Goal: Feedback & Contribution: Submit feedback/report problem

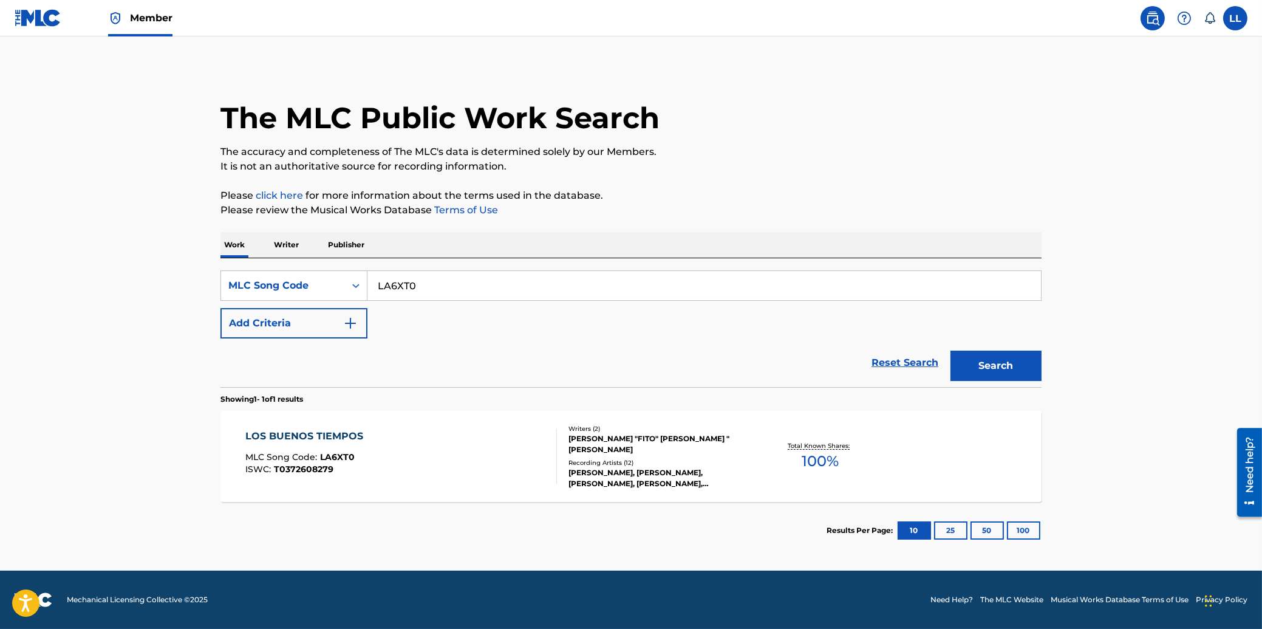
drag, startPoint x: 423, startPoint y: 285, endPoint x: 300, endPoint y: 285, distance: 123.3
click at [367, 285] on input "LA6XT0" at bounding box center [704, 285] width 674 height 29
paste input "N0282"
type input "N02820"
click at [974, 366] on button "Search" at bounding box center [995, 365] width 91 height 30
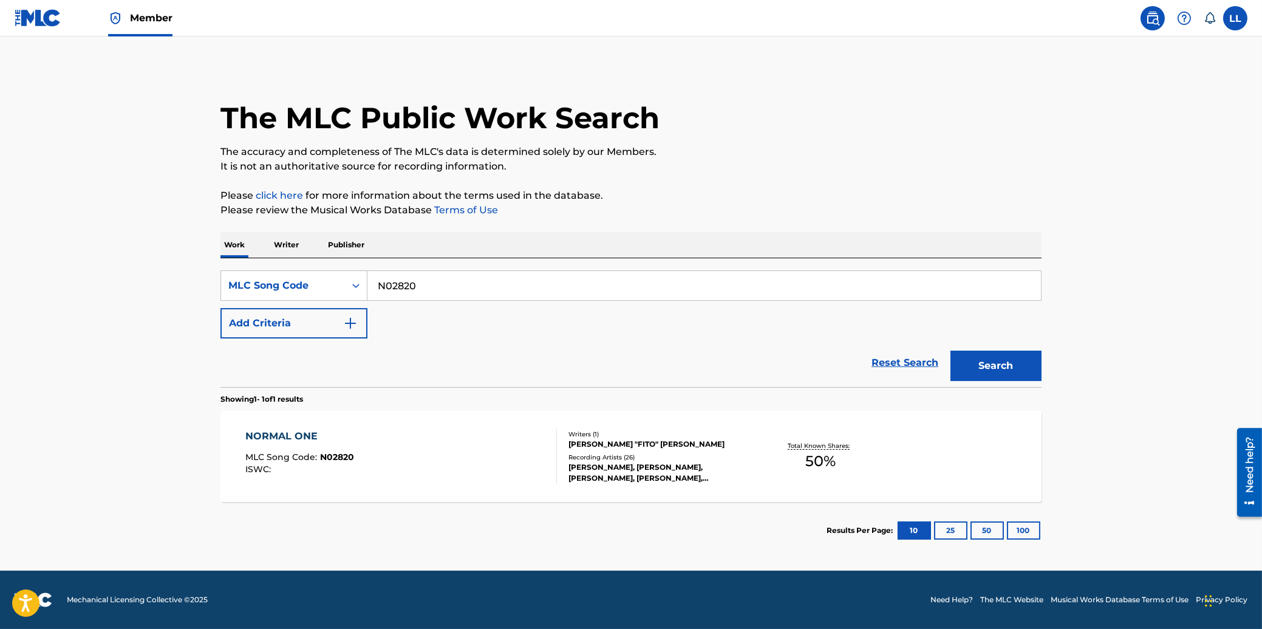
click at [283, 431] on div "NORMAL ONE" at bounding box center [299, 436] width 109 height 15
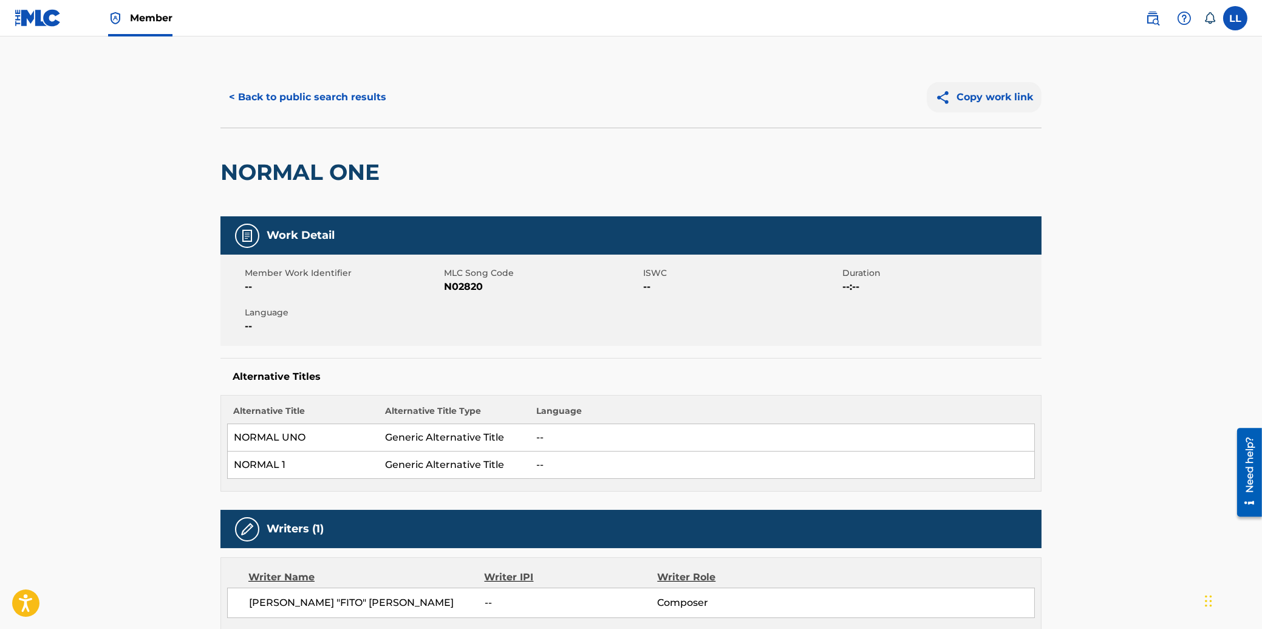
click at [961, 97] on button "Copy work link" at bounding box center [984, 97] width 115 height 30
click at [265, 93] on button "< Back to public search results" at bounding box center [307, 97] width 174 height 30
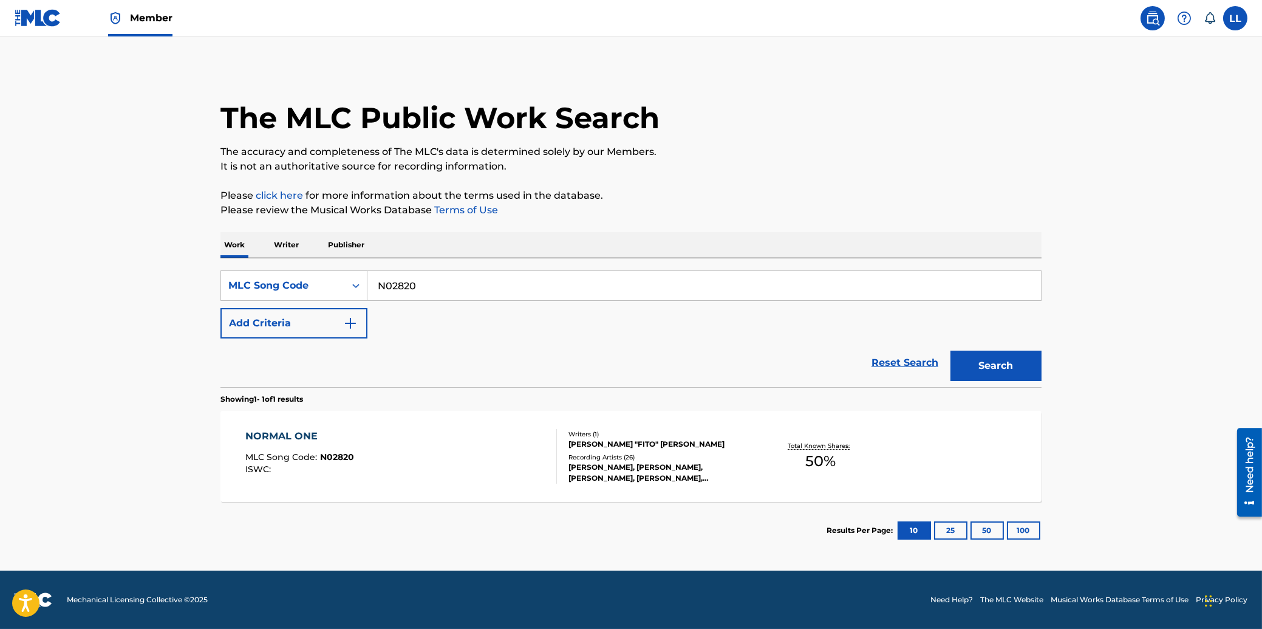
drag, startPoint x: 446, startPoint y: 288, endPoint x: 267, endPoint y: 254, distance: 182.5
click at [367, 281] on input "N02820" at bounding box center [704, 285] width 674 height 29
paste input "VCDAP"
type input "NVCDAP"
click at [1012, 362] on button "Search" at bounding box center [995, 365] width 91 height 30
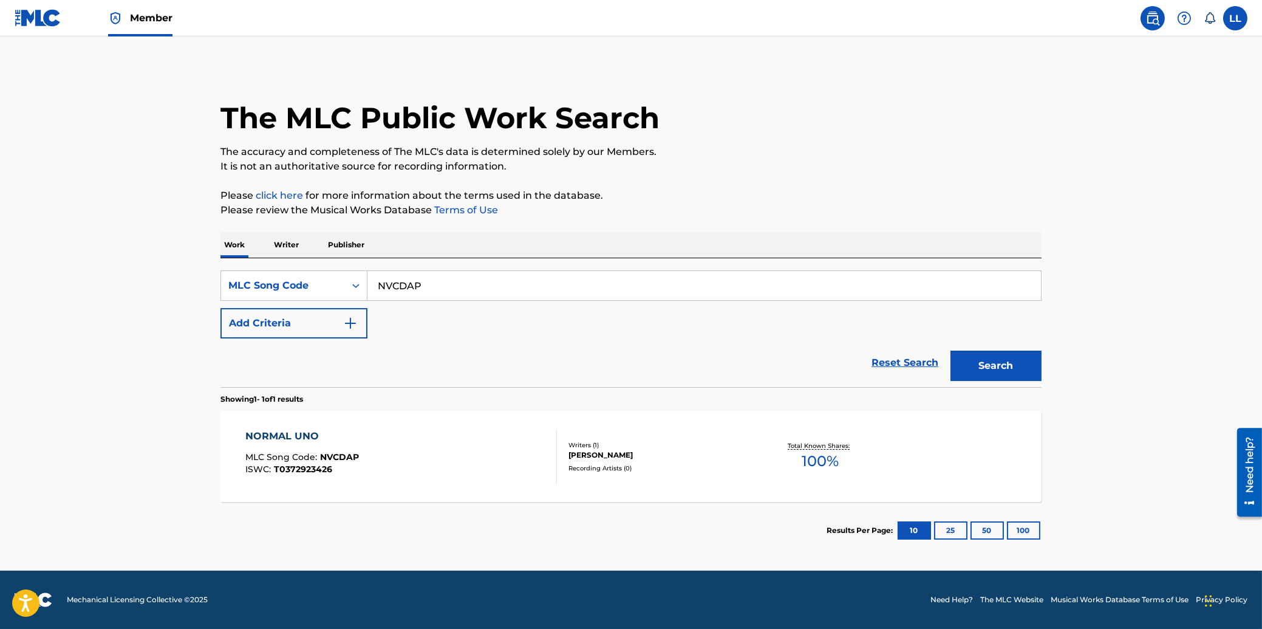
click at [301, 430] on div "NORMAL UNO" at bounding box center [302, 436] width 114 height 15
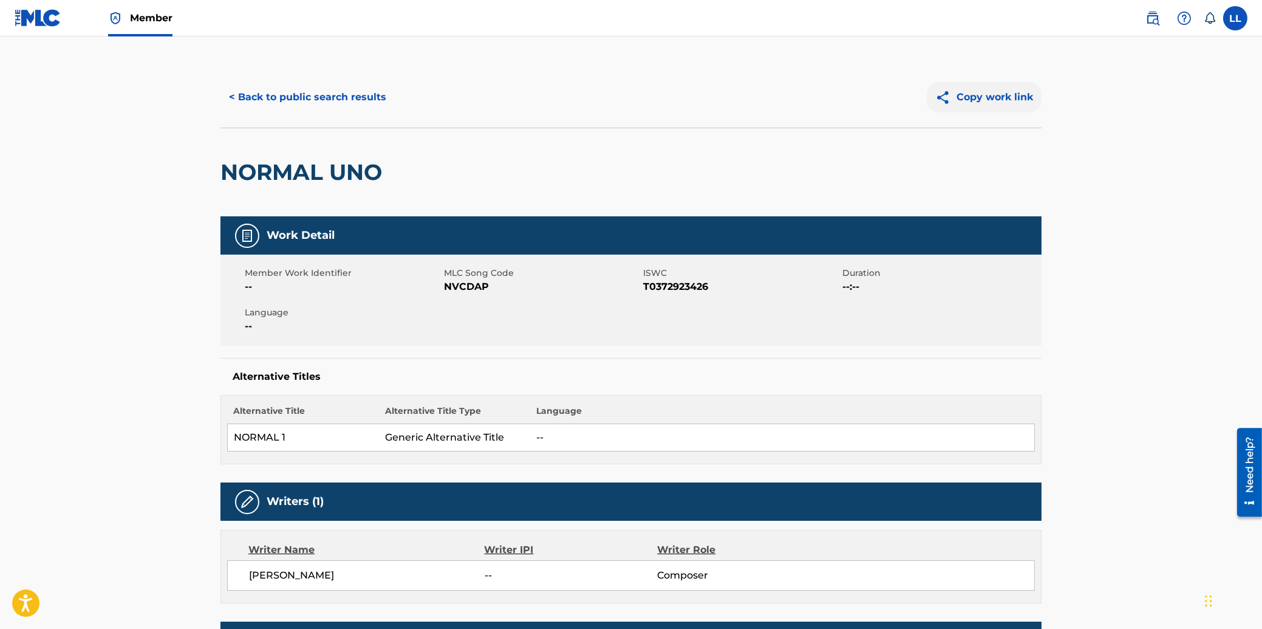
click at [991, 94] on button "Copy work link" at bounding box center [984, 97] width 115 height 30
click at [327, 98] on button "< Back to public search results" at bounding box center [307, 97] width 174 height 30
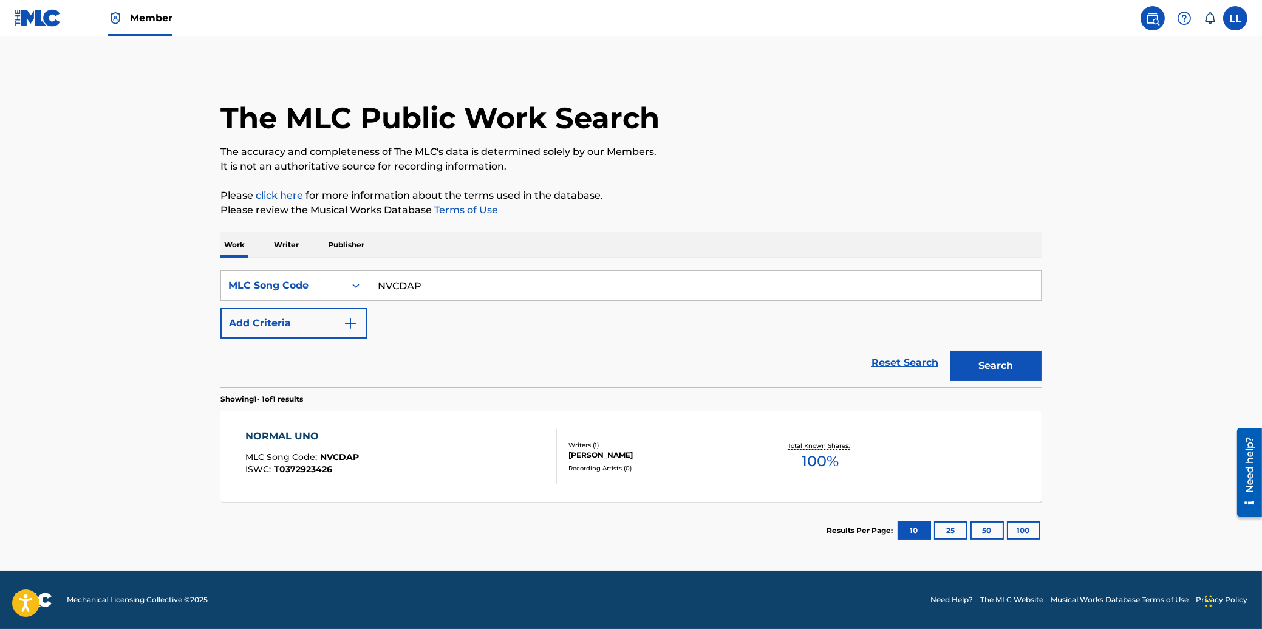
drag, startPoint x: 446, startPoint y: 290, endPoint x: 277, endPoint y: 285, distance: 168.9
click at [367, 285] on input "NVCDAP" at bounding box center [704, 285] width 674 height 29
paste input "OV8FEX"
type input "OV8FEX"
click at [979, 376] on button "Search" at bounding box center [995, 365] width 91 height 30
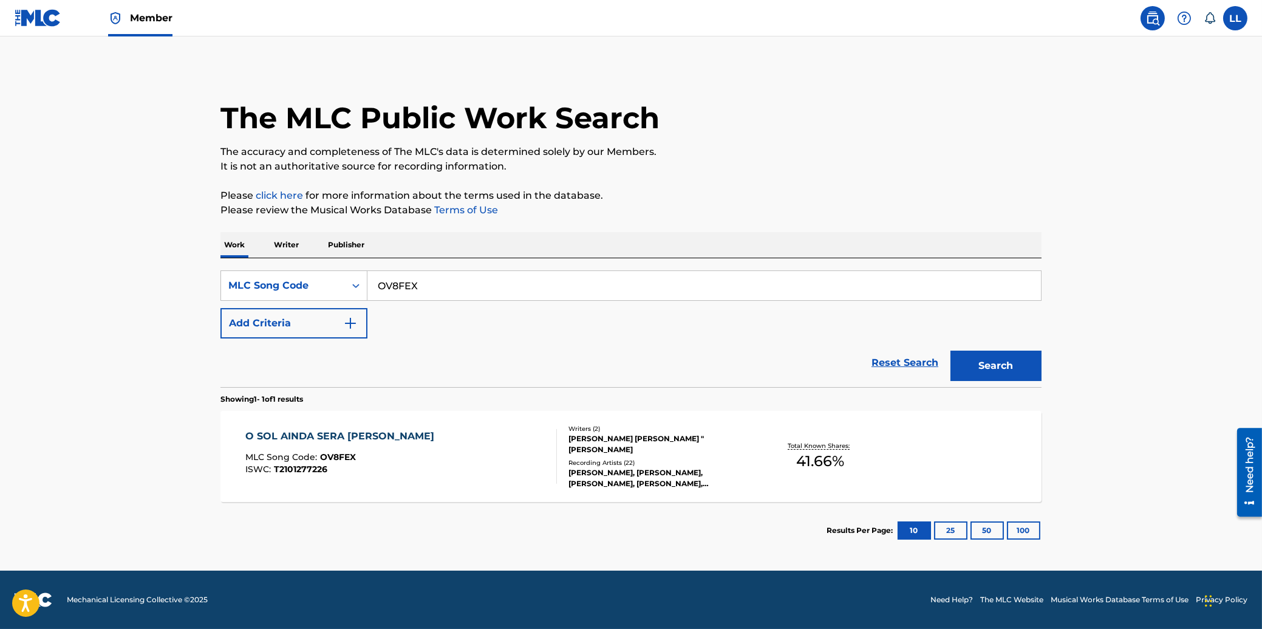
click at [287, 435] on div "O SOL AINDA SERA [PERSON_NAME]" at bounding box center [342, 436] width 195 height 15
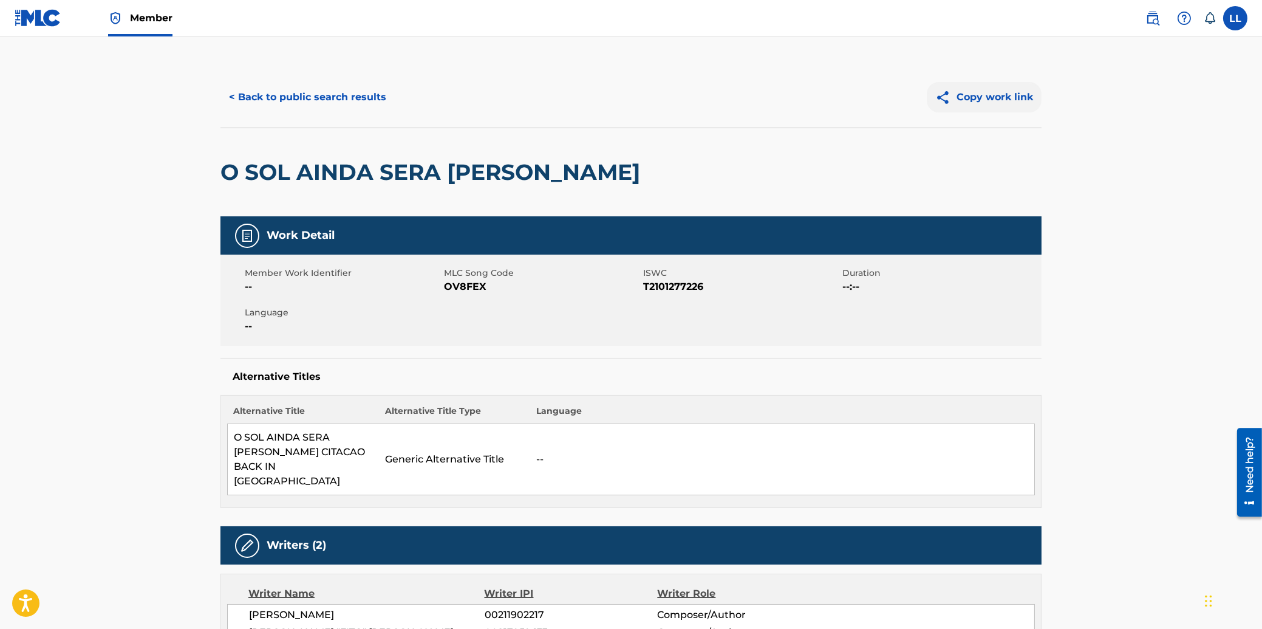
click at [1002, 100] on button "Copy work link" at bounding box center [984, 97] width 115 height 30
click at [278, 94] on button "< Back to public search results" at bounding box center [307, 97] width 174 height 30
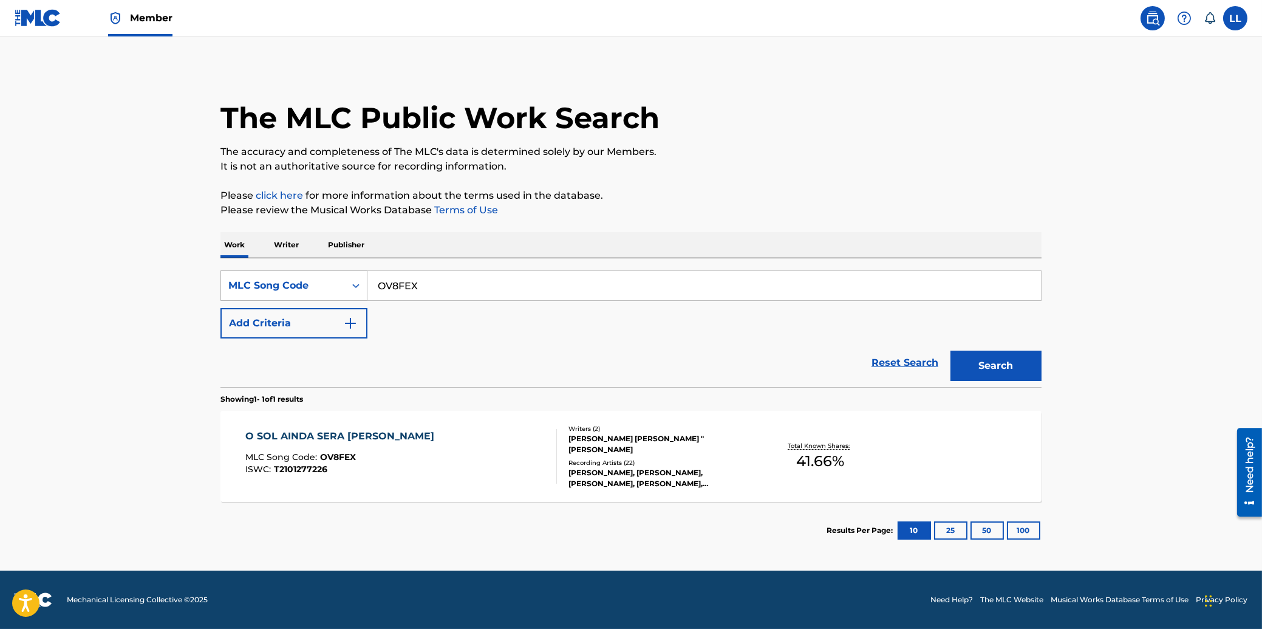
drag, startPoint x: 442, startPoint y: 279, endPoint x: 312, endPoint y: 276, distance: 129.4
click at [367, 279] on input "OV8FEX" at bounding box center [704, 285] width 674 height 29
paste input "L6GZF"
type input "OL6GZF"
click at [1002, 365] on button "Search" at bounding box center [995, 365] width 91 height 30
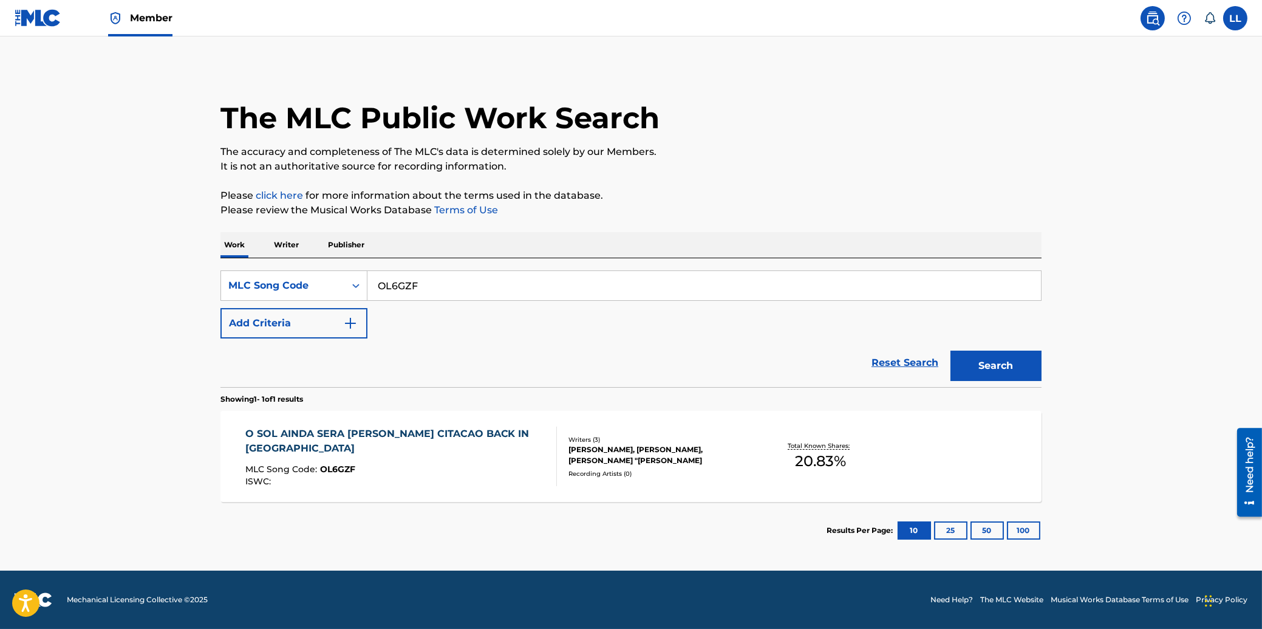
click at [374, 437] on div "O SOL AINDA SERA [PERSON_NAME] CITACAO BACK IN [GEOGRAPHIC_DATA]" at bounding box center [396, 440] width 302 height 29
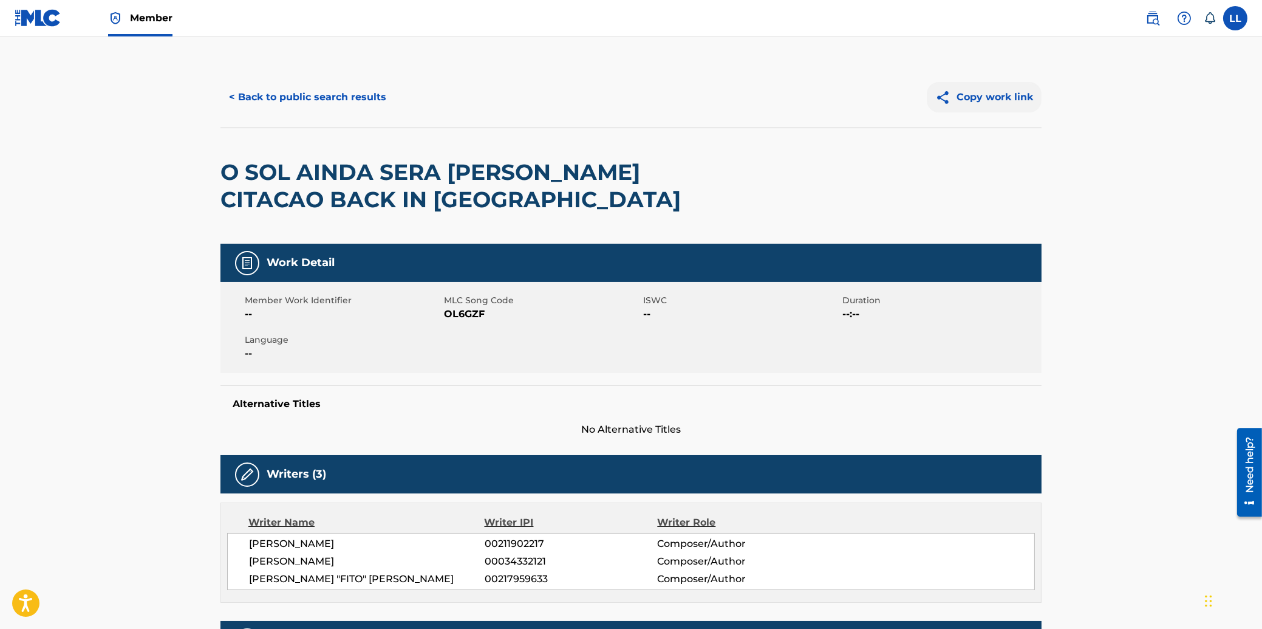
click at [976, 98] on button "Copy work link" at bounding box center [984, 97] width 115 height 30
click at [307, 83] on button "< Back to public search results" at bounding box center [307, 97] width 174 height 30
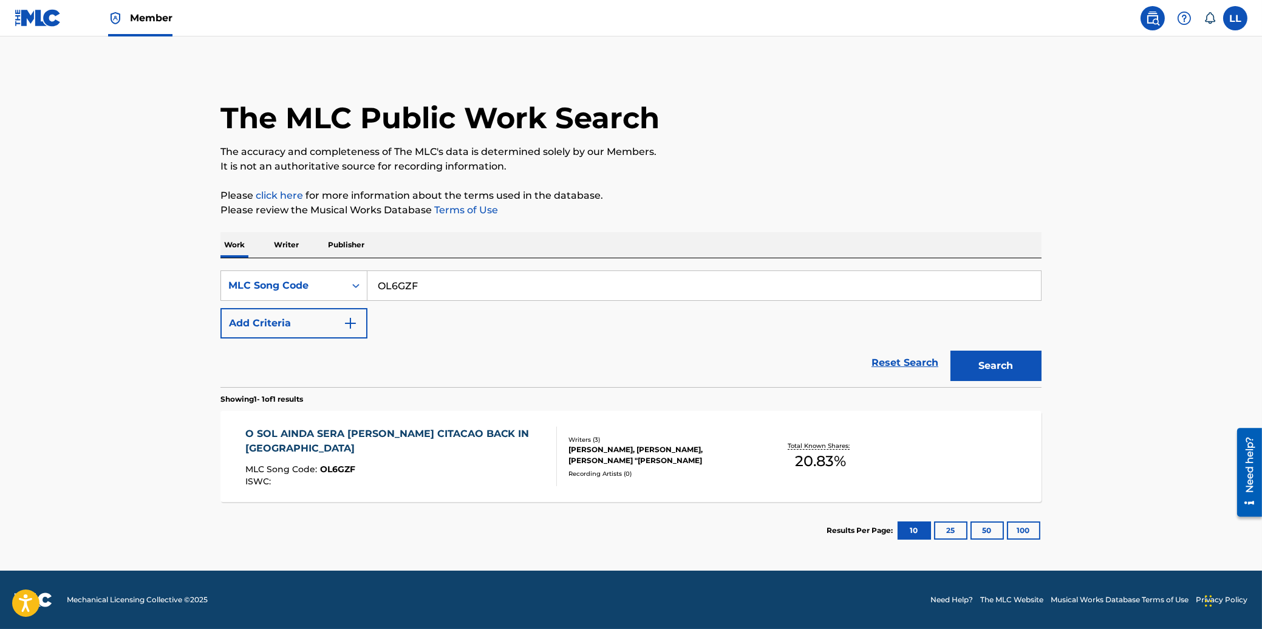
drag, startPoint x: 450, startPoint y: 287, endPoint x: 342, endPoint y: 287, distance: 108.1
click at [367, 287] on input "OL6GZF" at bounding box center [704, 285] width 674 height 29
paste input "P12647"
type input "P12647"
click at [977, 360] on button "Search" at bounding box center [995, 365] width 91 height 30
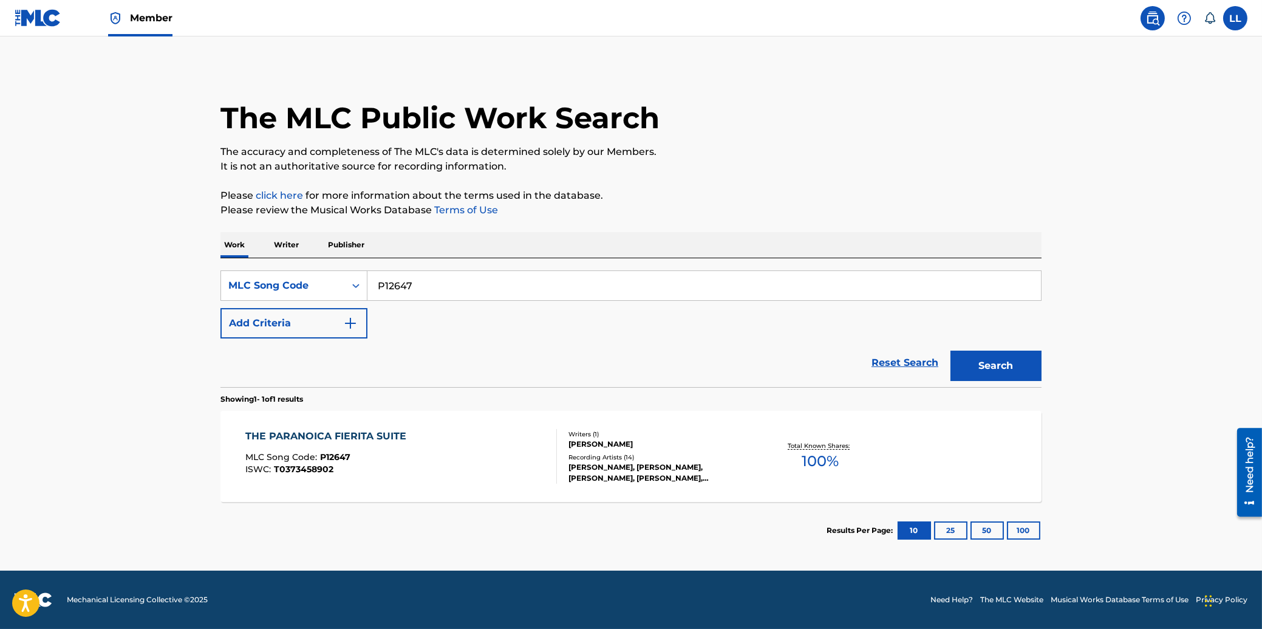
click at [305, 437] on div "THE PARANOICA FIERITA SUITE" at bounding box center [328, 436] width 167 height 15
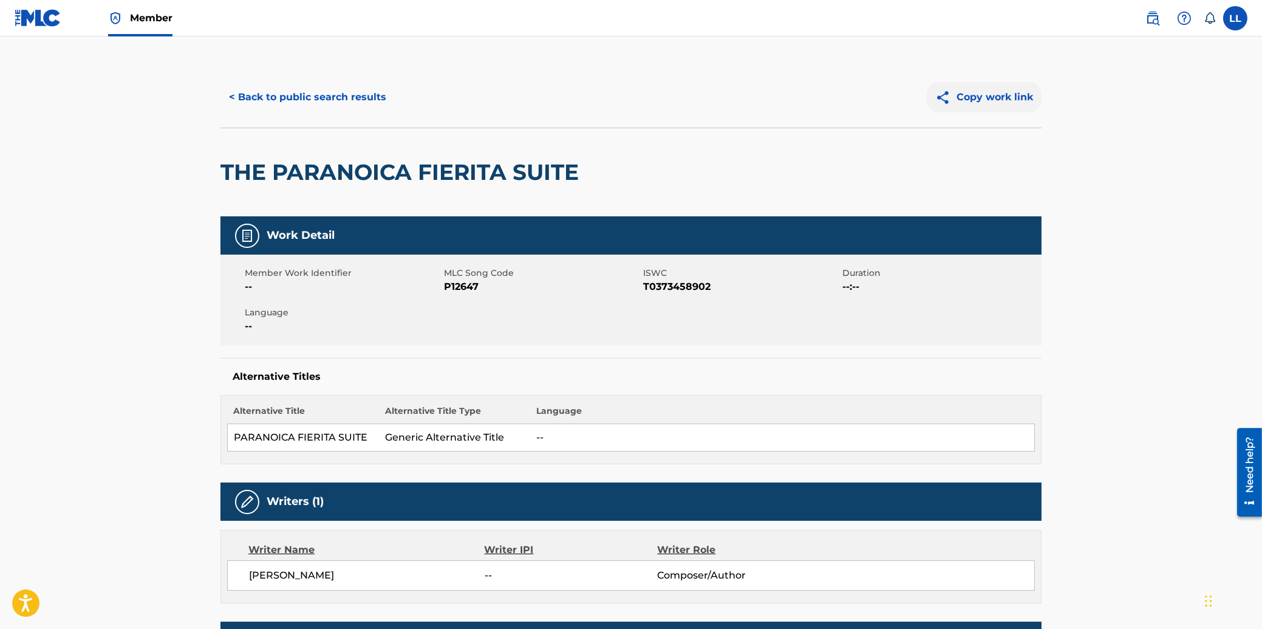
click at [984, 101] on button "Copy work link" at bounding box center [984, 97] width 115 height 30
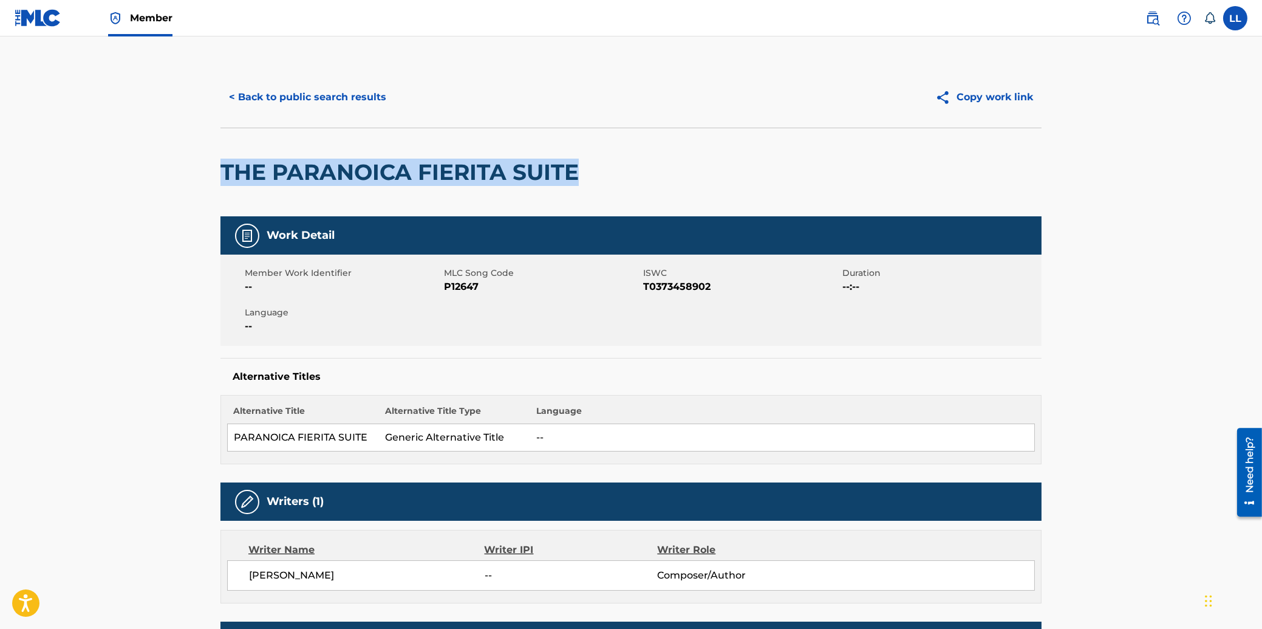
drag, startPoint x: 224, startPoint y: 168, endPoint x: 580, endPoint y: 172, distance: 355.9
click at [580, 172] on h2 "THE PARANOICA FIERITA SUITE" at bounding box center [402, 172] width 364 height 27
copy h2 "THE PARANOICA FIERITA SUITE"
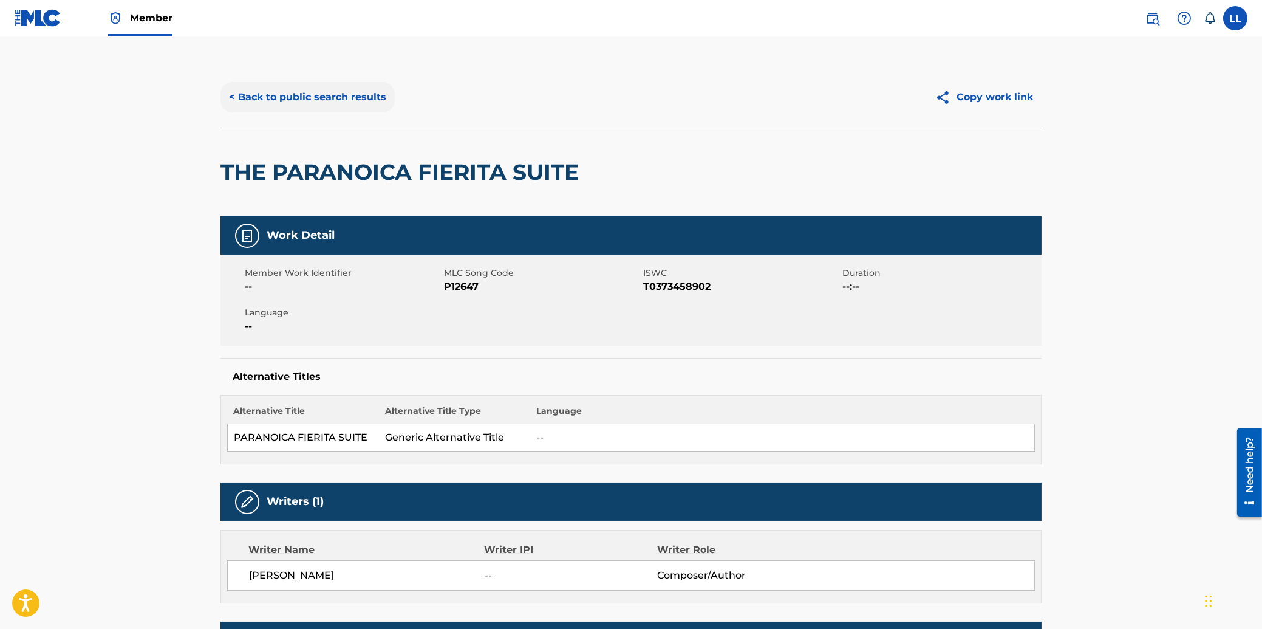
click at [279, 98] on button "< Back to public search results" at bounding box center [307, 97] width 174 height 30
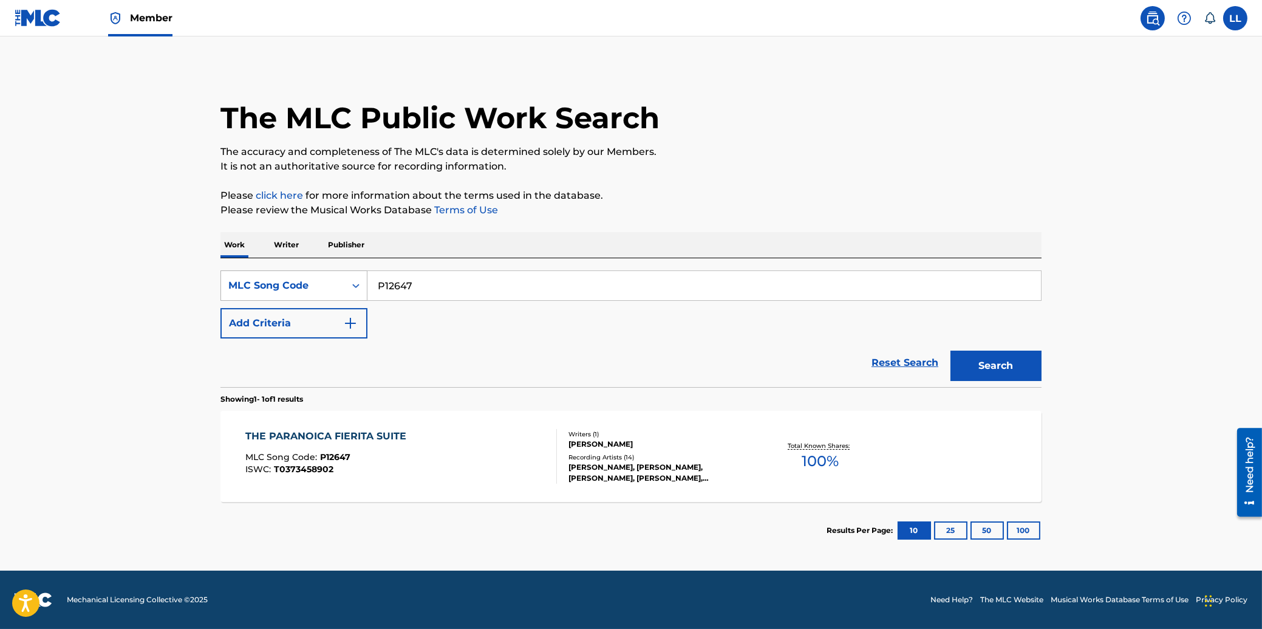
drag, startPoint x: 432, startPoint y: 277, endPoint x: 306, endPoint y: 287, distance: 126.1
click at [367, 287] on input "P12647" at bounding box center [704, 285] width 674 height 29
paste input "6"
type input "P12646"
click at [1011, 368] on button "Search" at bounding box center [995, 365] width 91 height 30
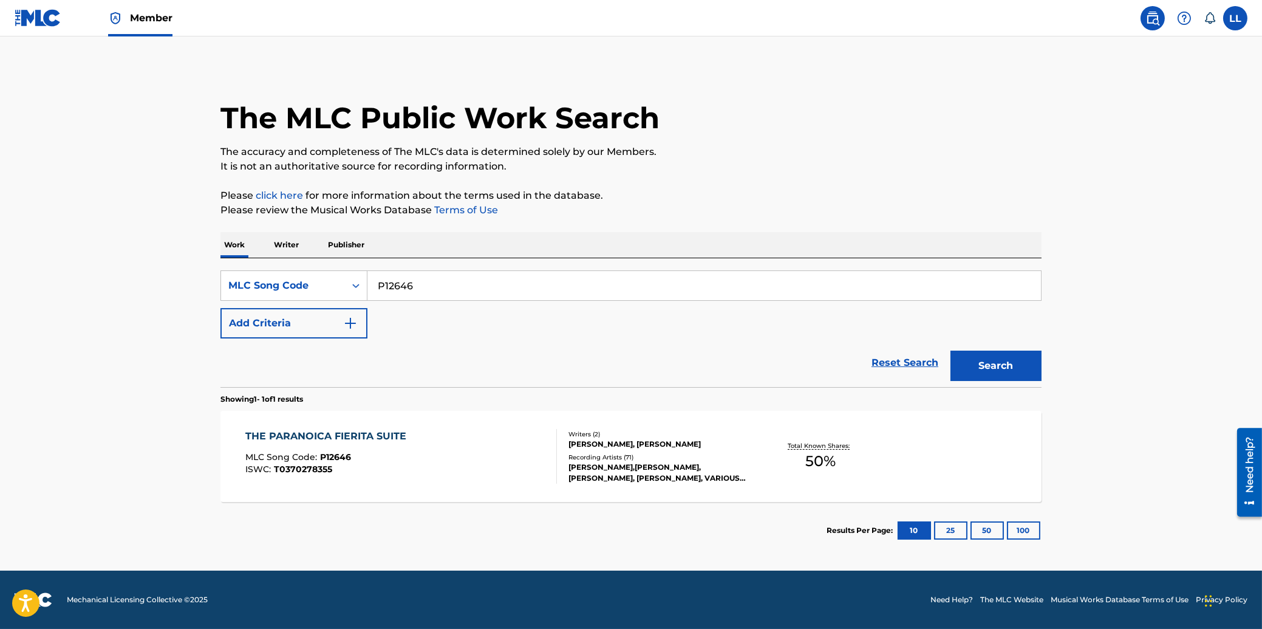
click at [328, 437] on div "THE PARANOICA FIERITA SUITE" at bounding box center [328, 436] width 167 height 15
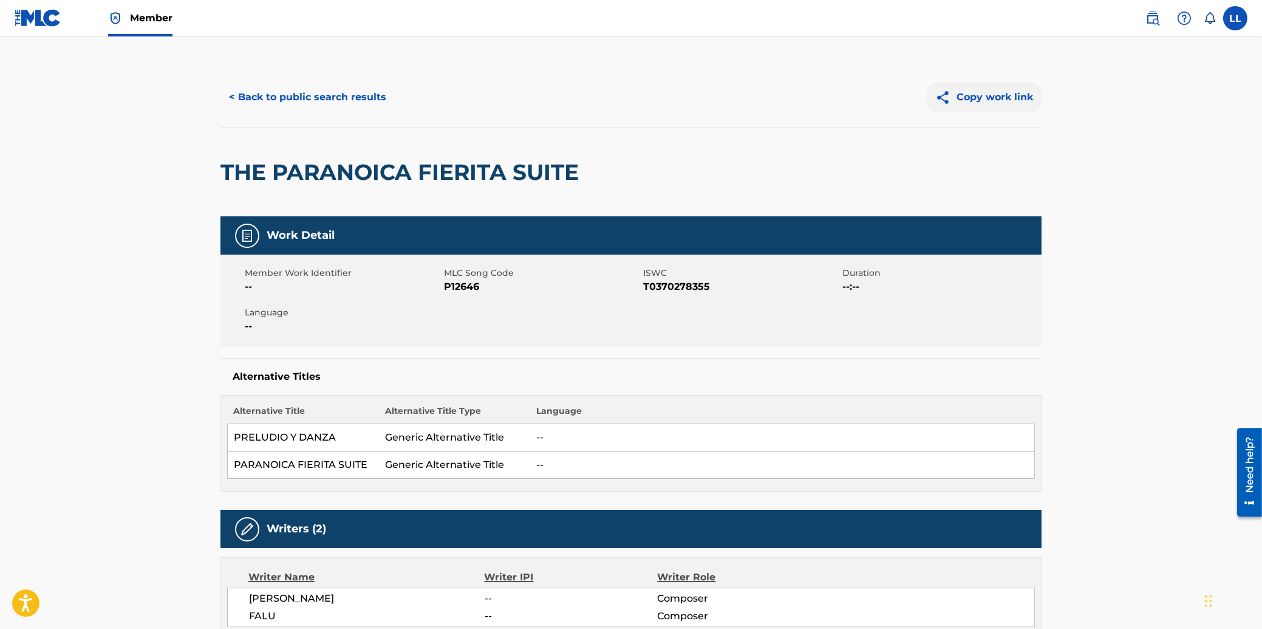
click at [975, 98] on button "Copy work link" at bounding box center [984, 97] width 115 height 30
click at [315, 97] on button "< Back to public search results" at bounding box center [307, 97] width 174 height 30
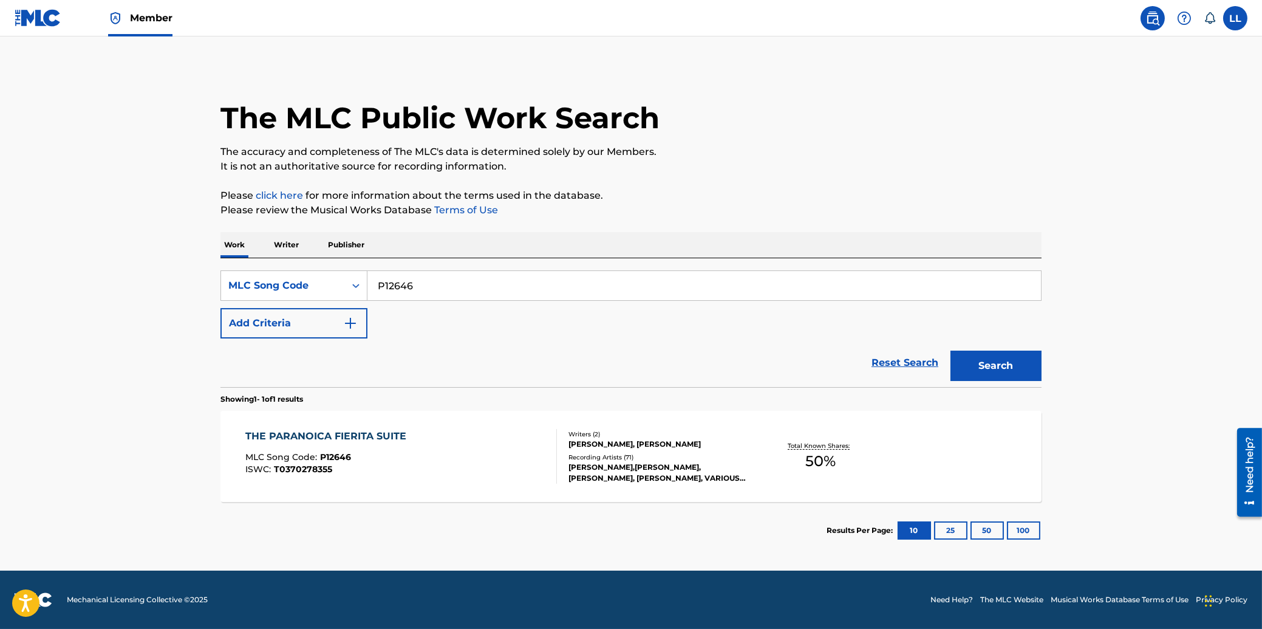
drag, startPoint x: 353, startPoint y: 284, endPoint x: 321, endPoint y: 284, distance: 31.6
click at [367, 284] on input "P12646" at bounding box center [704, 285] width 674 height 29
paste input "06399"
type input "P06399"
click at [996, 355] on button "Search" at bounding box center [995, 365] width 91 height 30
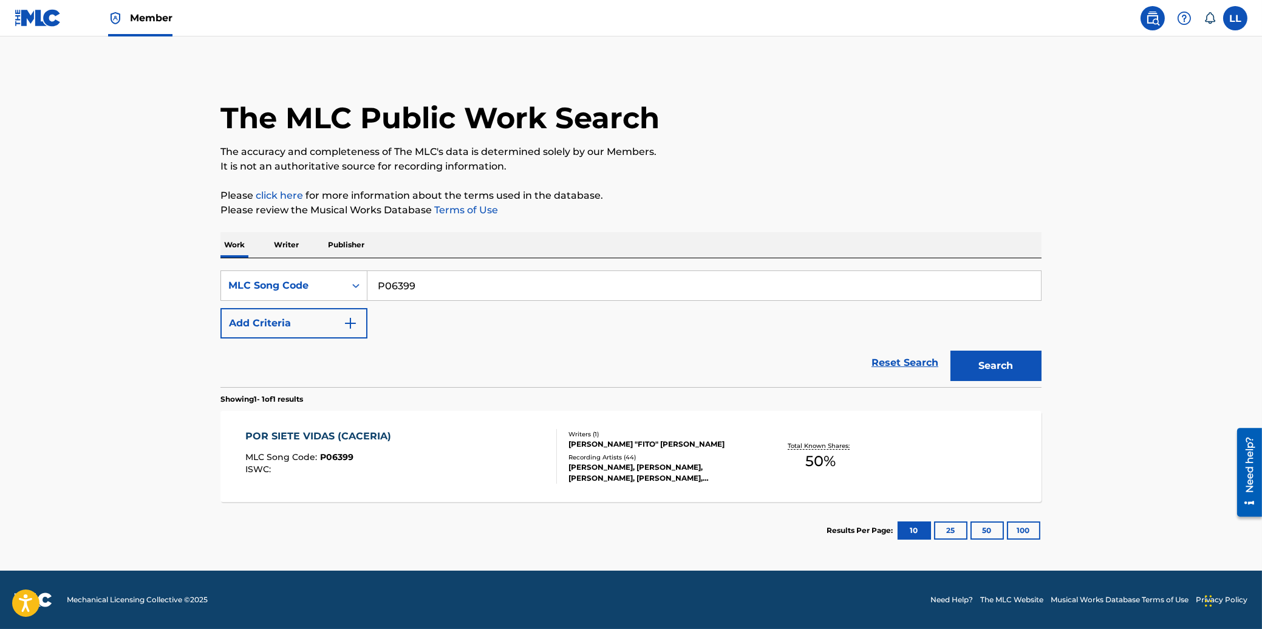
click at [337, 435] on div "POR SIETE VIDAS (CACERIA)" at bounding box center [321, 436] width 152 height 15
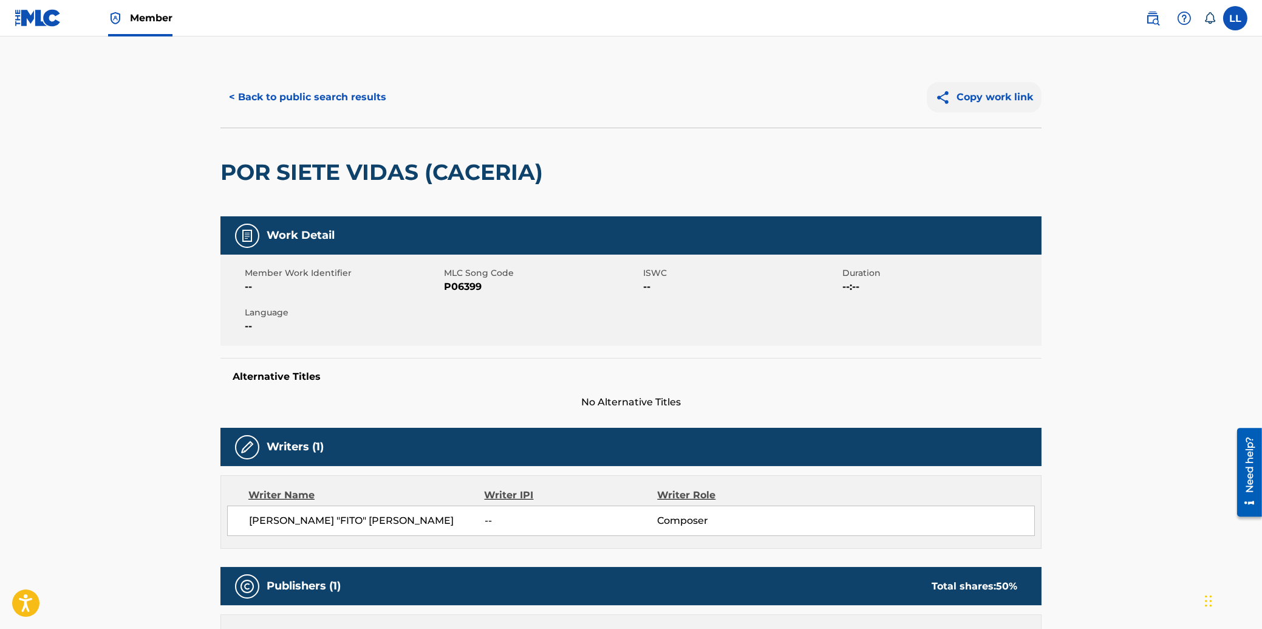
click at [988, 100] on button "Copy work link" at bounding box center [984, 97] width 115 height 30
click at [336, 94] on button "< Back to public search results" at bounding box center [307, 97] width 174 height 30
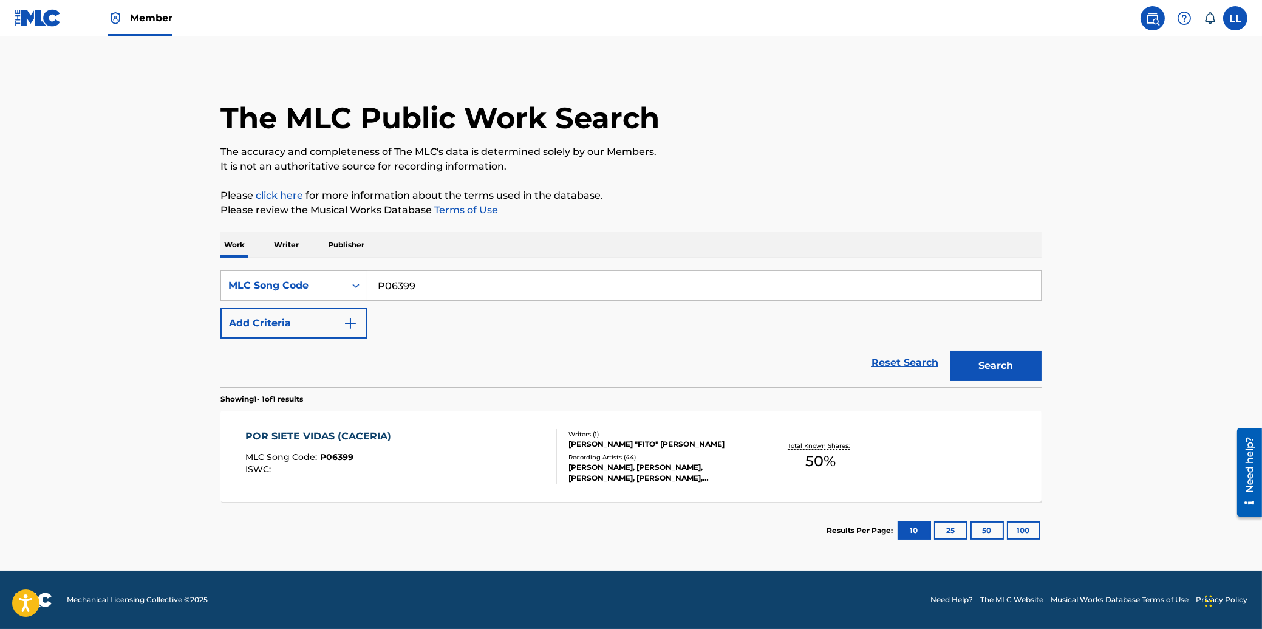
drag, startPoint x: 414, startPoint y: 283, endPoint x: 298, endPoint y: 286, distance: 116.6
click at [367, 286] on input "P06399" at bounding box center [704, 285] width 674 height 29
paste input "E6UPY"
type input "PE6UPY"
click at [984, 361] on button "Search" at bounding box center [995, 365] width 91 height 30
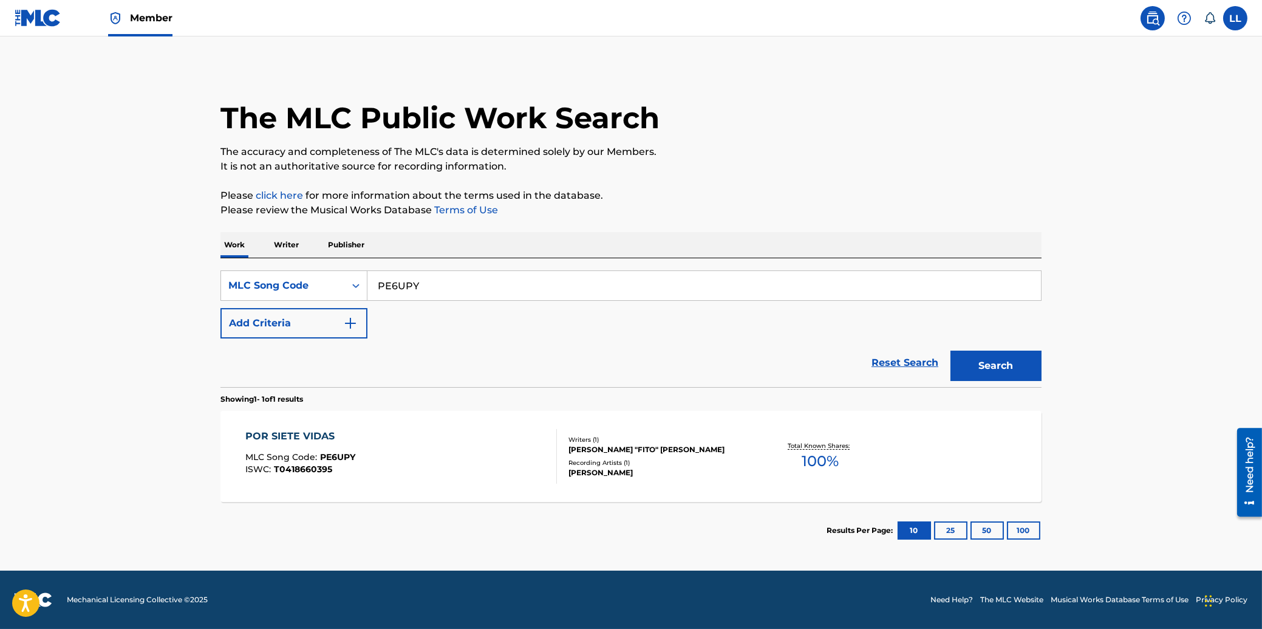
click at [296, 438] on div "POR SIETE VIDAS" at bounding box center [300, 436] width 110 height 15
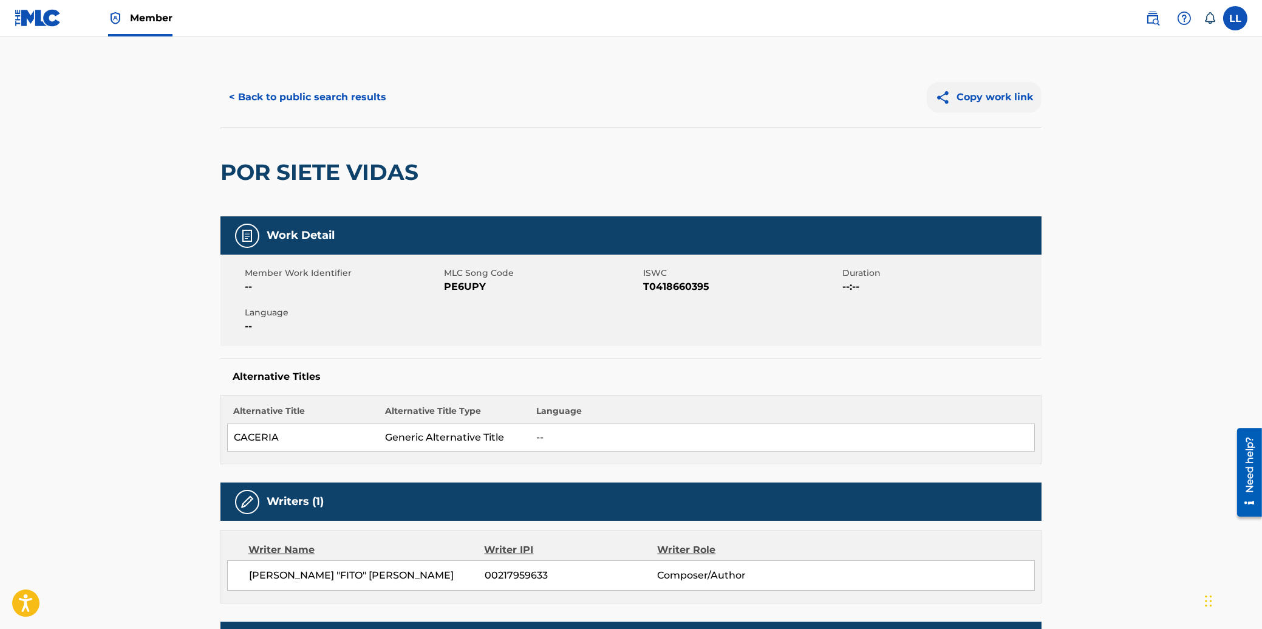
click at [978, 102] on button "Copy work link" at bounding box center [984, 97] width 115 height 30
click at [309, 95] on button "< Back to public search results" at bounding box center [307, 97] width 174 height 30
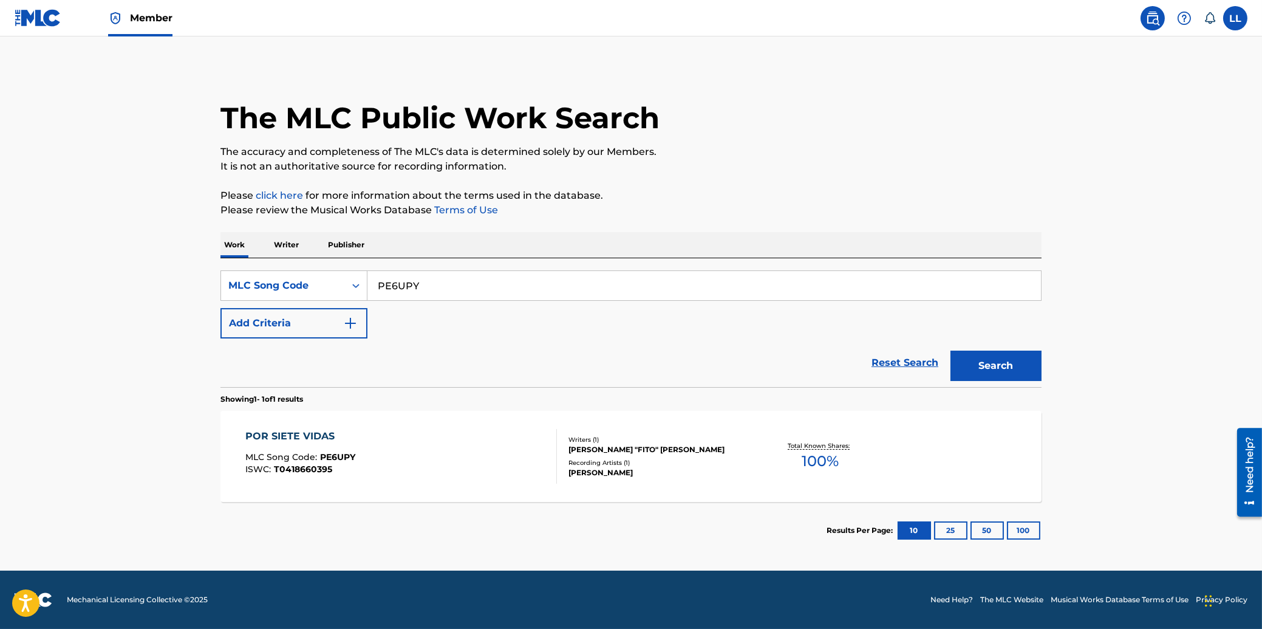
drag, startPoint x: 328, startPoint y: 284, endPoint x: 220, endPoint y: 251, distance: 113.0
click at [367, 283] on input "PE6UPY" at bounding box center [704, 285] width 674 height 29
paste input "S37655"
type input "S37655"
click at [988, 364] on button "Search" at bounding box center [995, 365] width 91 height 30
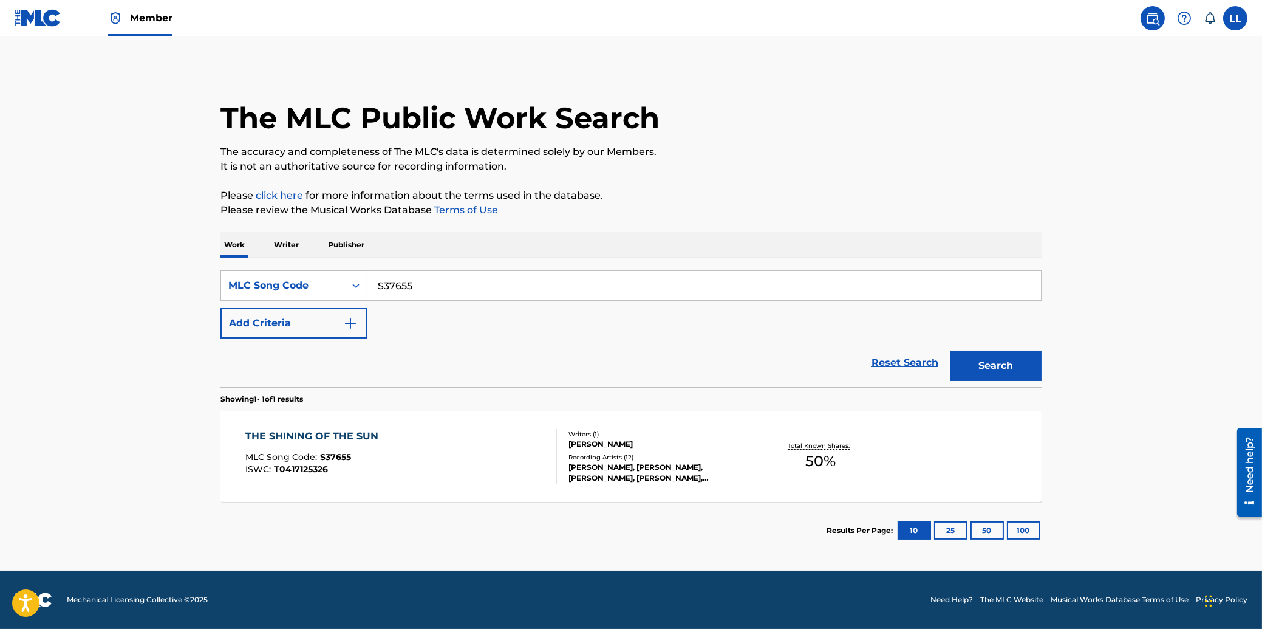
click at [305, 432] on div "THE SHINING OF THE SUN" at bounding box center [314, 436] width 139 height 15
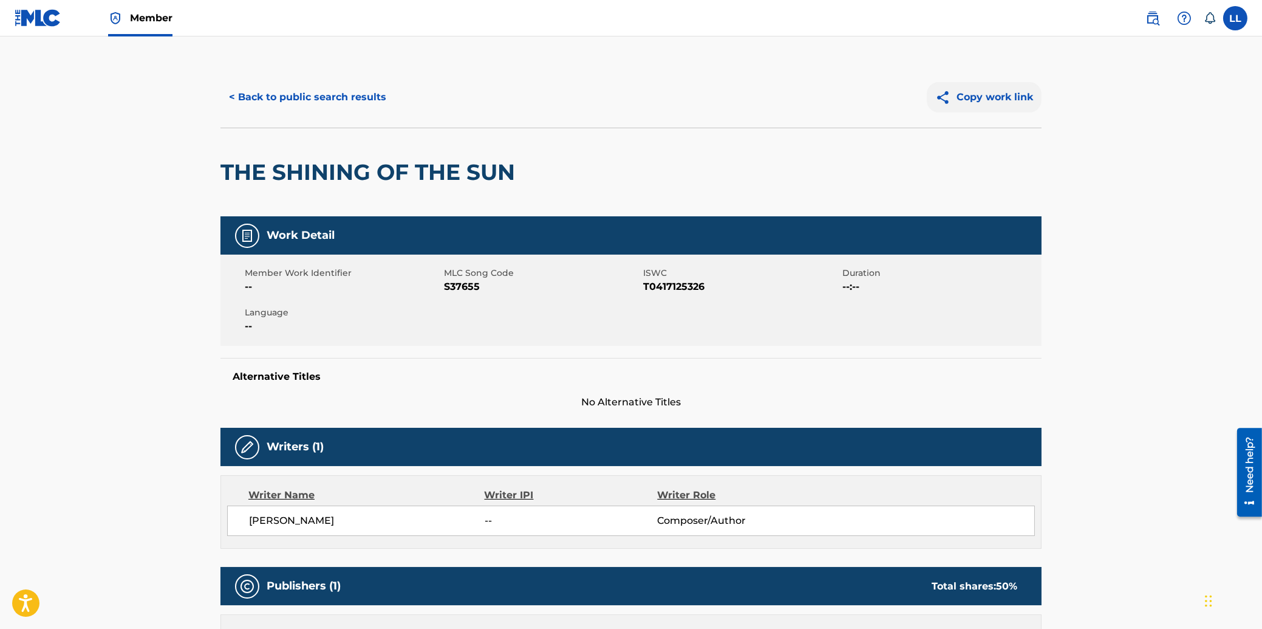
click at [1009, 92] on button "Copy work link" at bounding box center [984, 97] width 115 height 30
click at [304, 97] on button "< Back to public search results" at bounding box center [307, 97] width 174 height 30
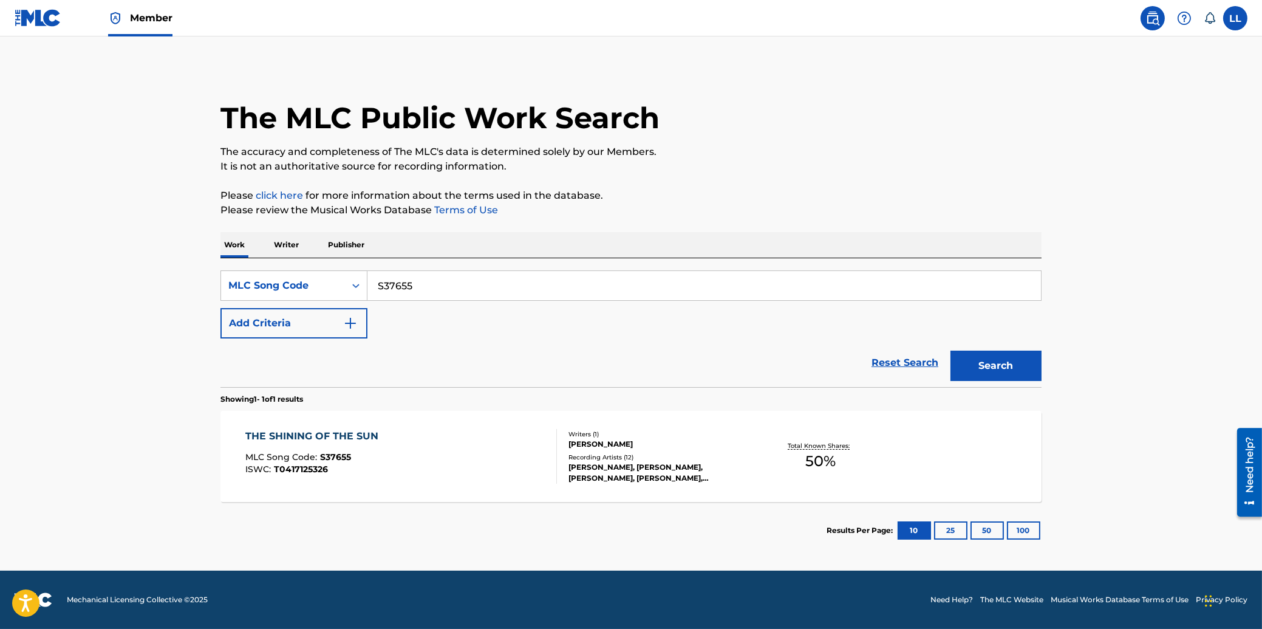
drag, startPoint x: 486, startPoint y: 285, endPoint x: 320, endPoint y: 285, distance: 166.4
click at [367, 285] on input "S37655" at bounding box center [704, 285] width 674 height 29
paste input "VF7JY"
type input "SVF7JY"
drag, startPoint x: 1029, startPoint y: 364, endPoint x: 1021, endPoint y: 372, distance: 11.2
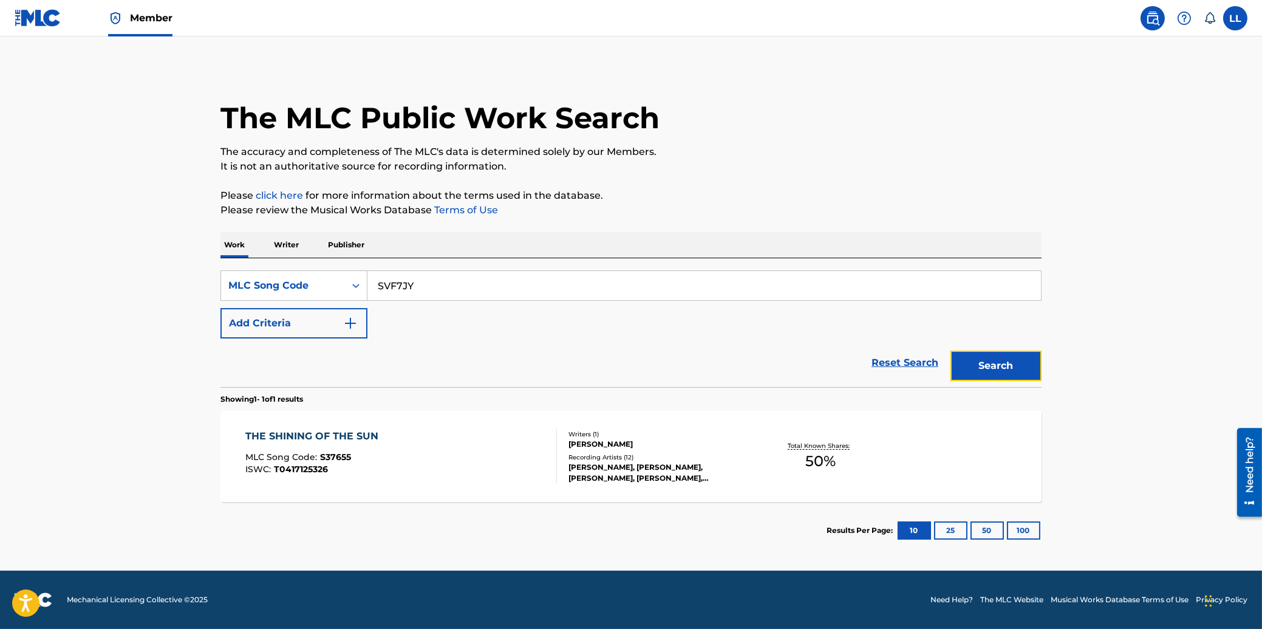
click at [1028, 364] on button "Search" at bounding box center [995, 365] width 91 height 30
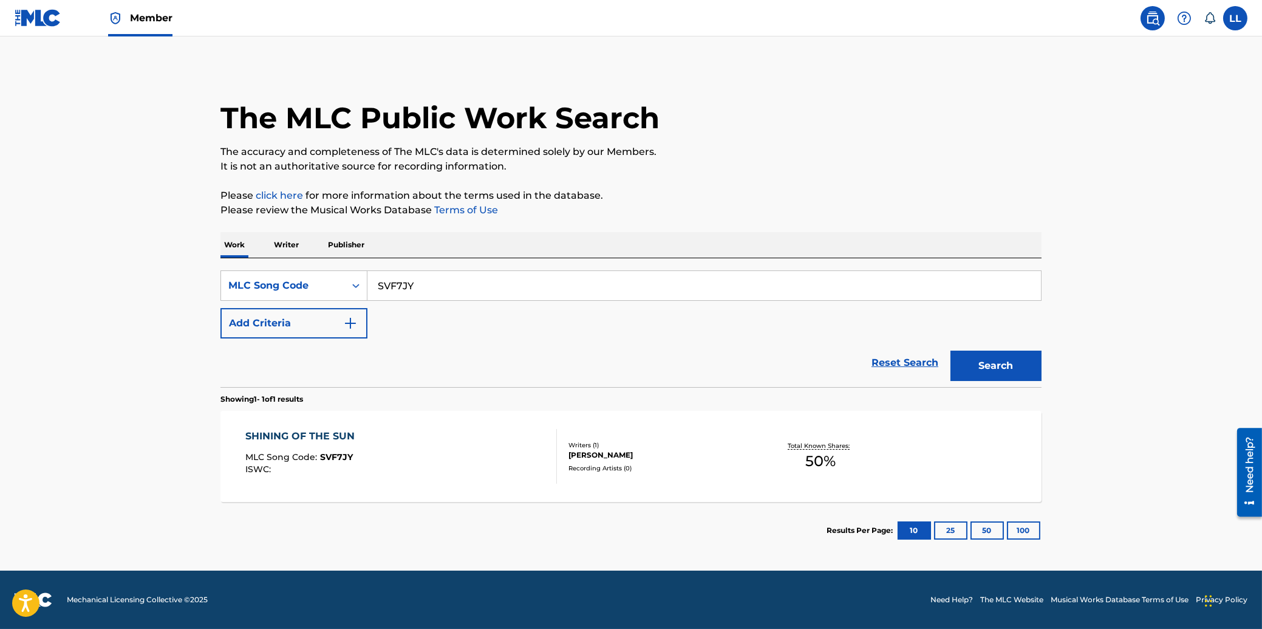
click at [327, 437] on div "SHINING OF THE SUN" at bounding box center [302, 436] width 115 height 15
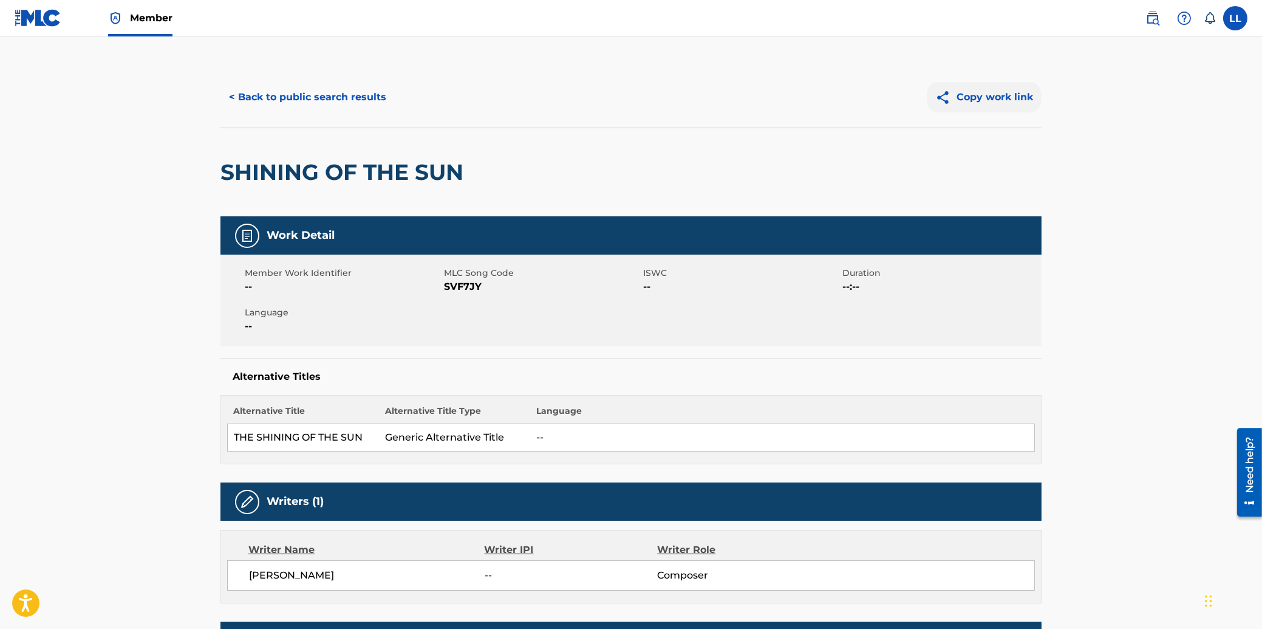
click at [994, 102] on button "Copy work link" at bounding box center [984, 97] width 115 height 30
click at [366, 100] on button "< Back to public search results" at bounding box center [307, 97] width 174 height 30
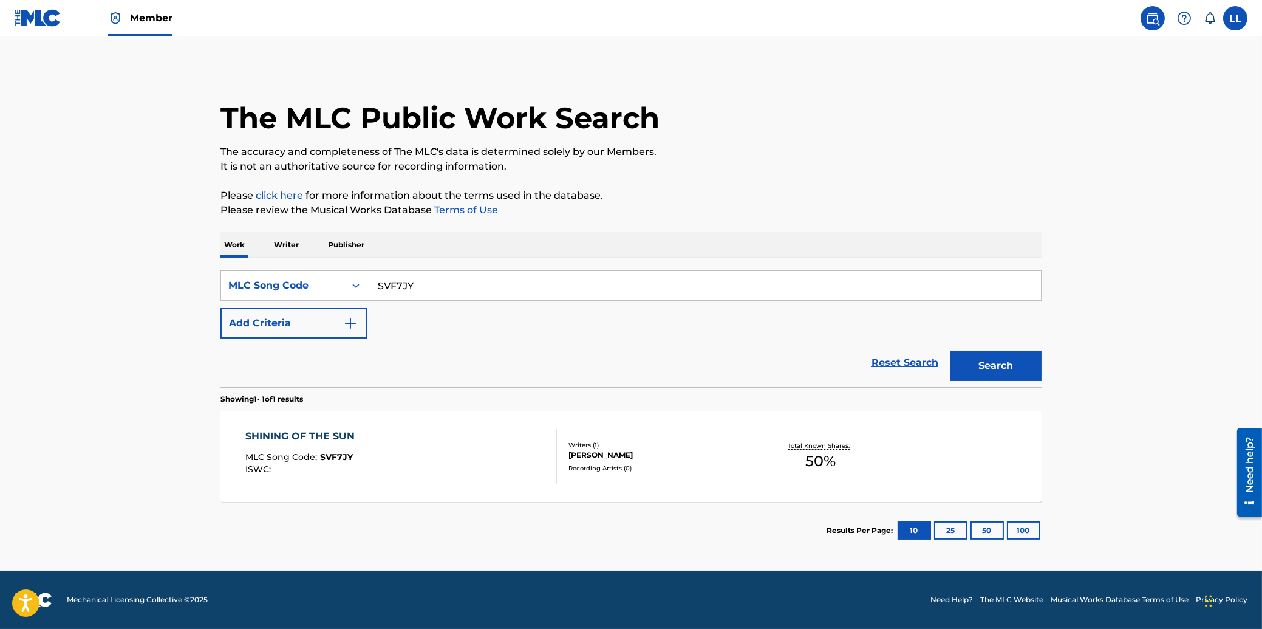
drag, startPoint x: 380, startPoint y: 286, endPoint x: 353, endPoint y: 286, distance: 27.3
click at [367, 286] on input "SVF7JY" at bounding box center [704, 285] width 674 height 29
paste input "T10805"
type input "T10805"
click at [981, 366] on button "Search" at bounding box center [995, 365] width 91 height 30
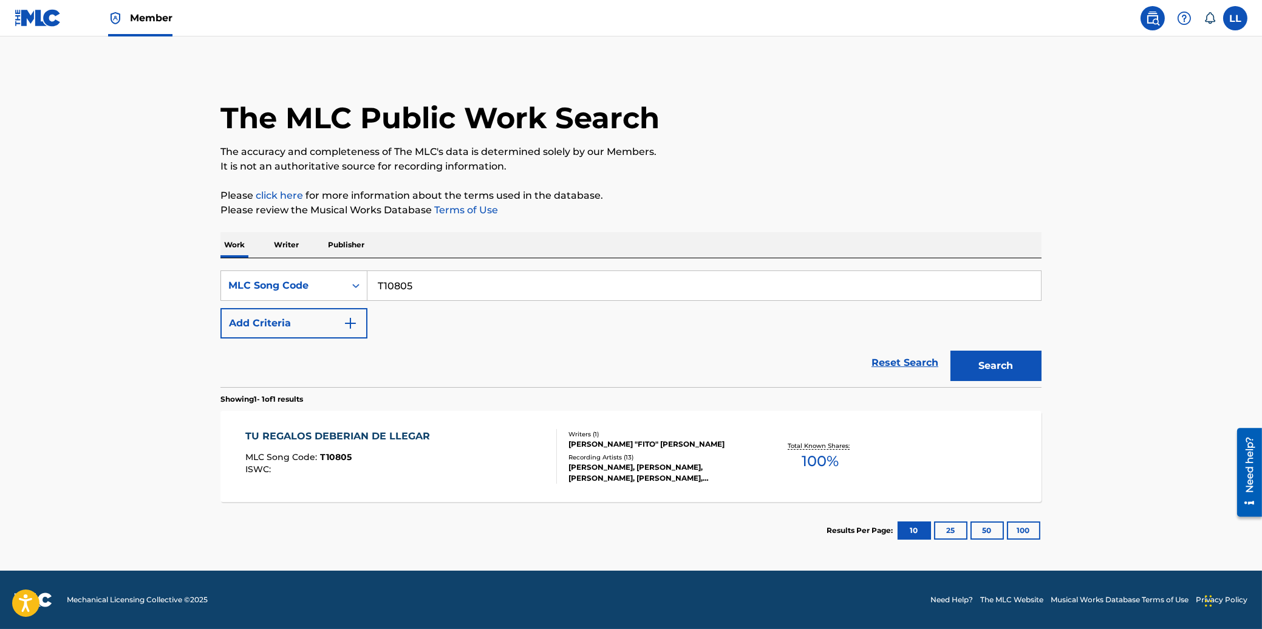
click at [312, 434] on div "TU REGALOS DEBERIAN DE LLEGAR" at bounding box center [340, 436] width 191 height 15
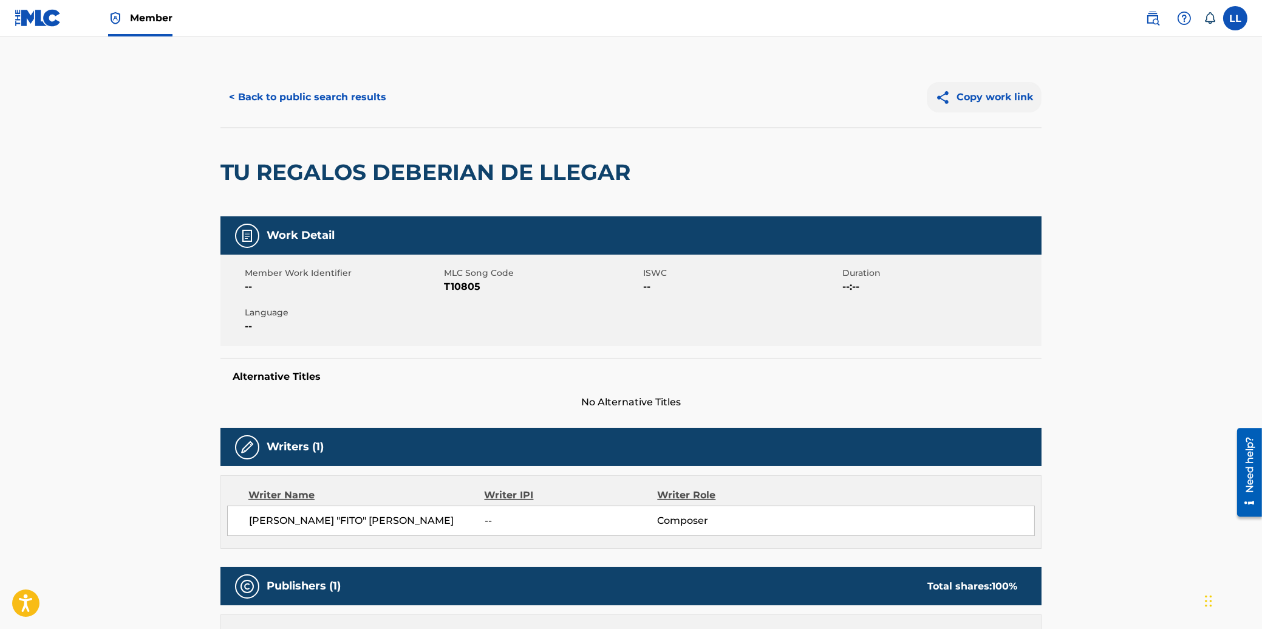
click at [997, 100] on button "Copy work link" at bounding box center [984, 97] width 115 height 30
click at [294, 102] on button "< Back to public search results" at bounding box center [307, 97] width 174 height 30
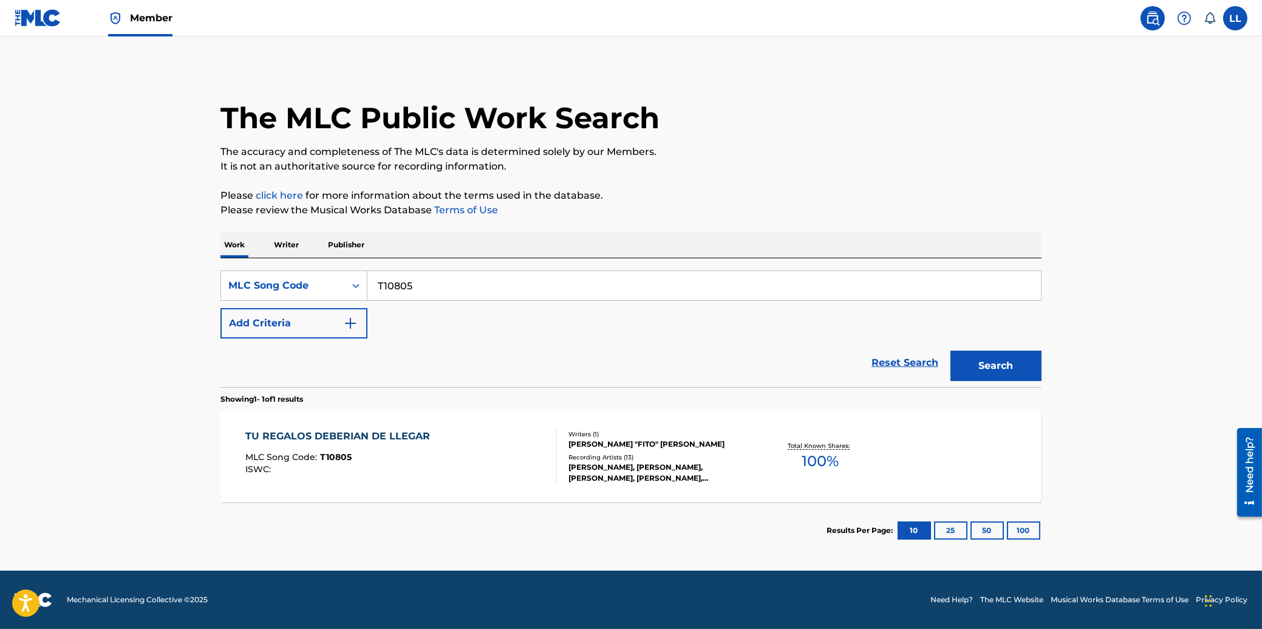
drag, startPoint x: 364, startPoint y: 283, endPoint x: 313, endPoint y: 283, distance: 51.6
click at [367, 283] on input "T10805" at bounding box center [704, 285] width 674 height 29
paste input "D9USZ"
type input "TD9USZ"
click at [1008, 366] on button "Search" at bounding box center [995, 365] width 91 height 30
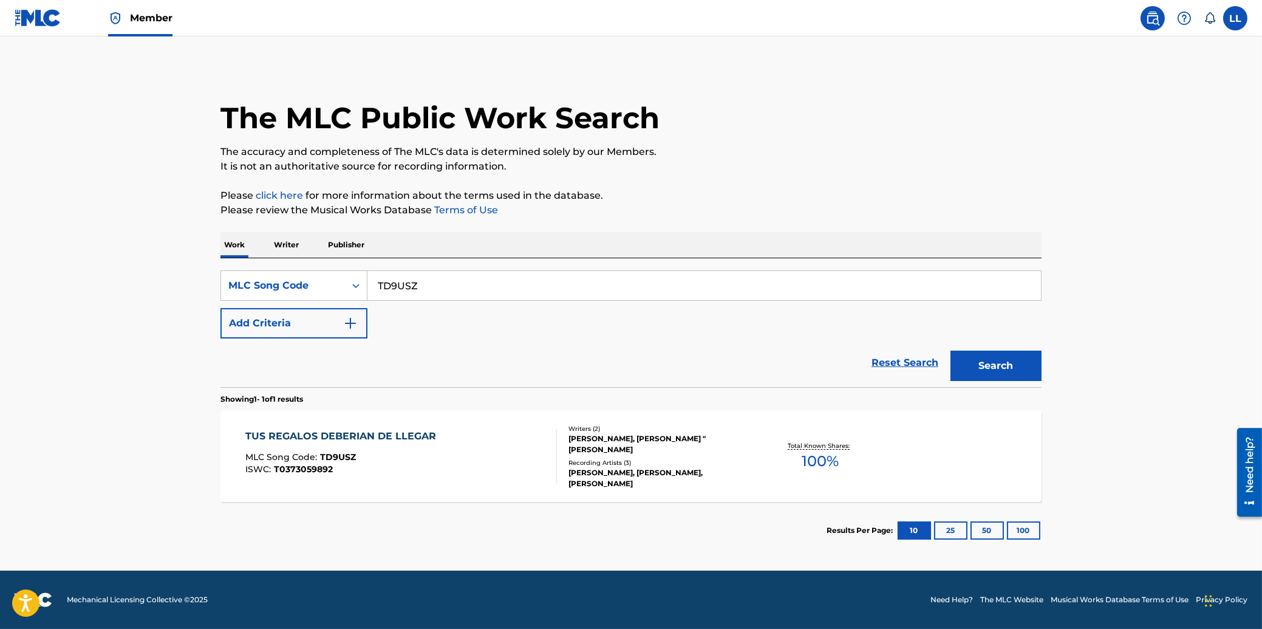
click at [326, 436] on div "TUS REGALOS DEBERIAN DE LLEGAR" at bounding box center [343, 436] width 197 height 15
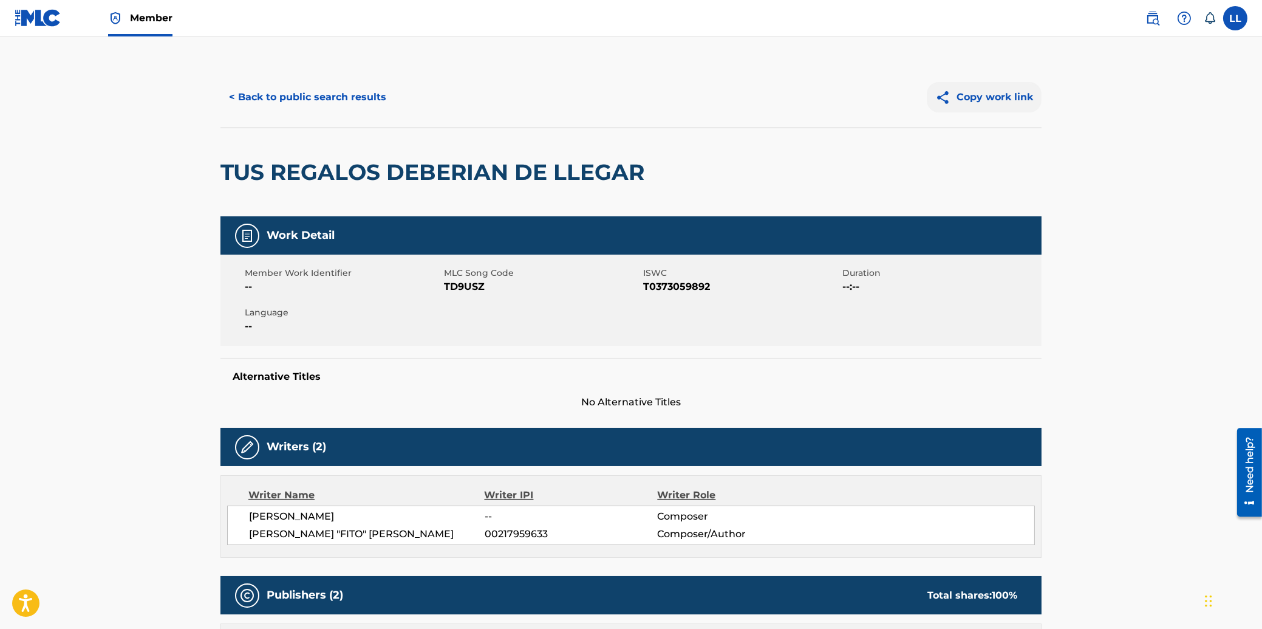
click at [979, 99] on button "Copy work link" at bounding box center [984, 97] width 115 height 30
click at [291, 101] on button "< Back to public search results" at bounding box center [307, 97] width 174 height 30
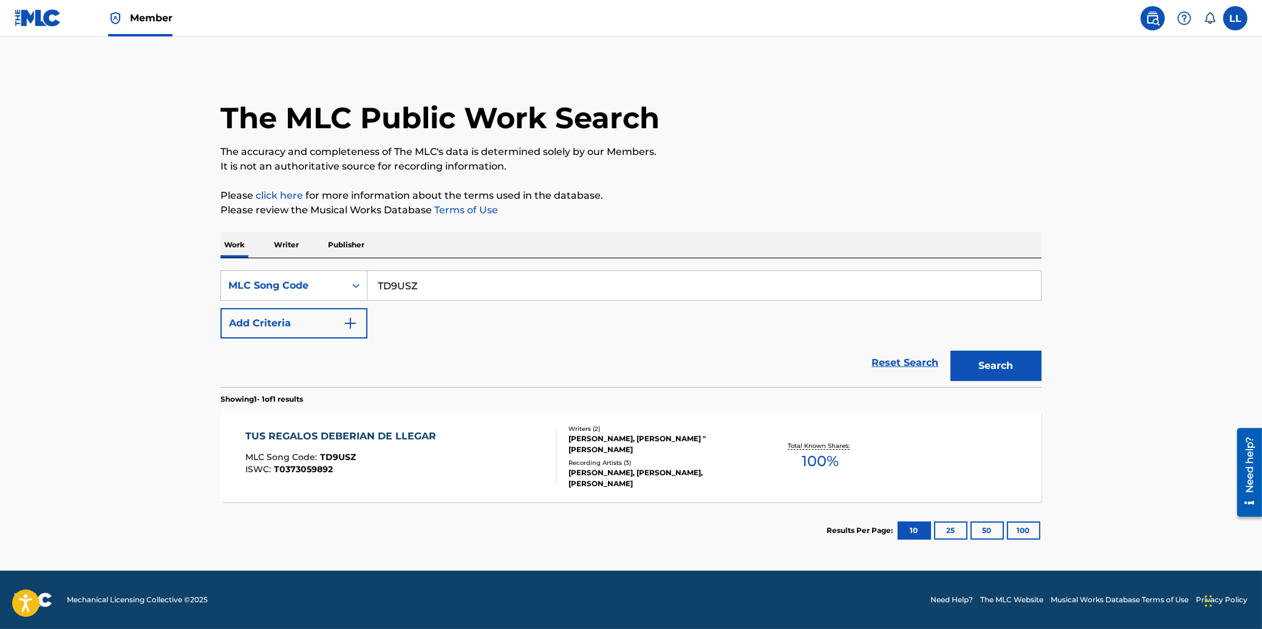
drag, startPoint x: 347, startPoint y: 279, endPoint x: 282, endPoint y: 270, distance: 65.7
click at [367, 271] on input "TD9USZ" at bounding box center [704, 285] width 674 height 29
paste input "A1L4V"
type input "TA1L4V"
click at [989, 365] on button "Search" at bounding box center [995, 365] width 91 height 30
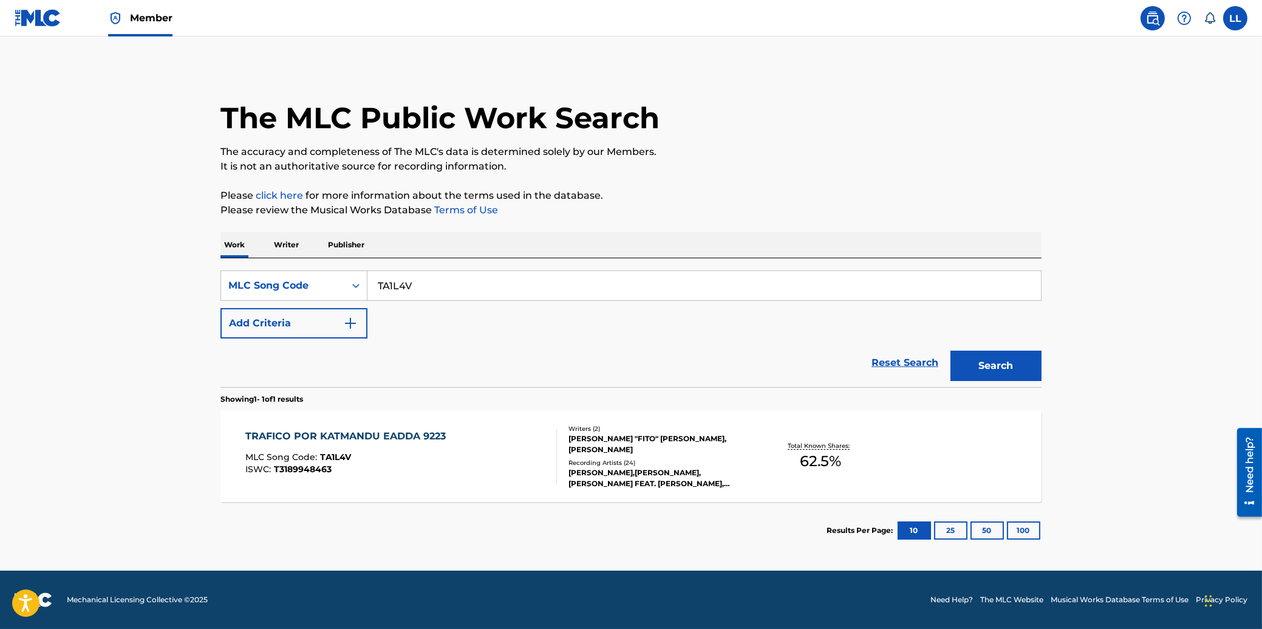
click at [351, 434] on div "TRAFICO POR KATMANDU EADDA 9223" at bounding box center [348, 436] width 206 height 15
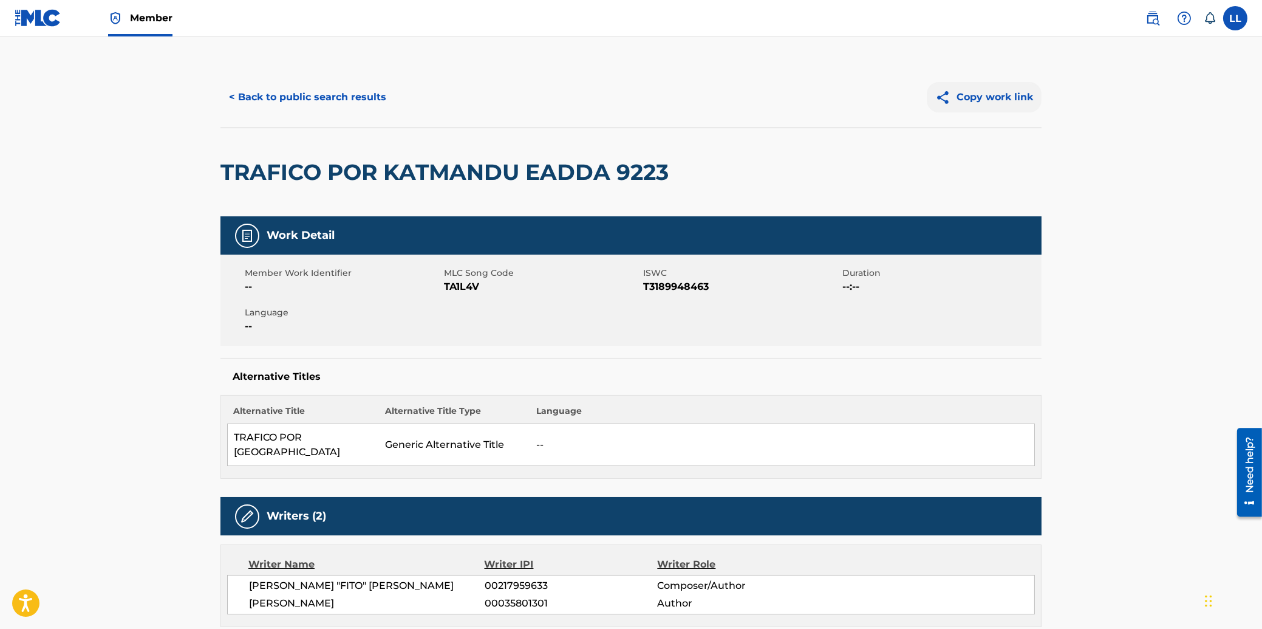
click at [977, 102] on button "Copy work link" at bounding box center [984, 97] width 115 height 30
click at [342, 98] on button "< Back to public search results" at bounding box center [307, 97] width 174 height 30
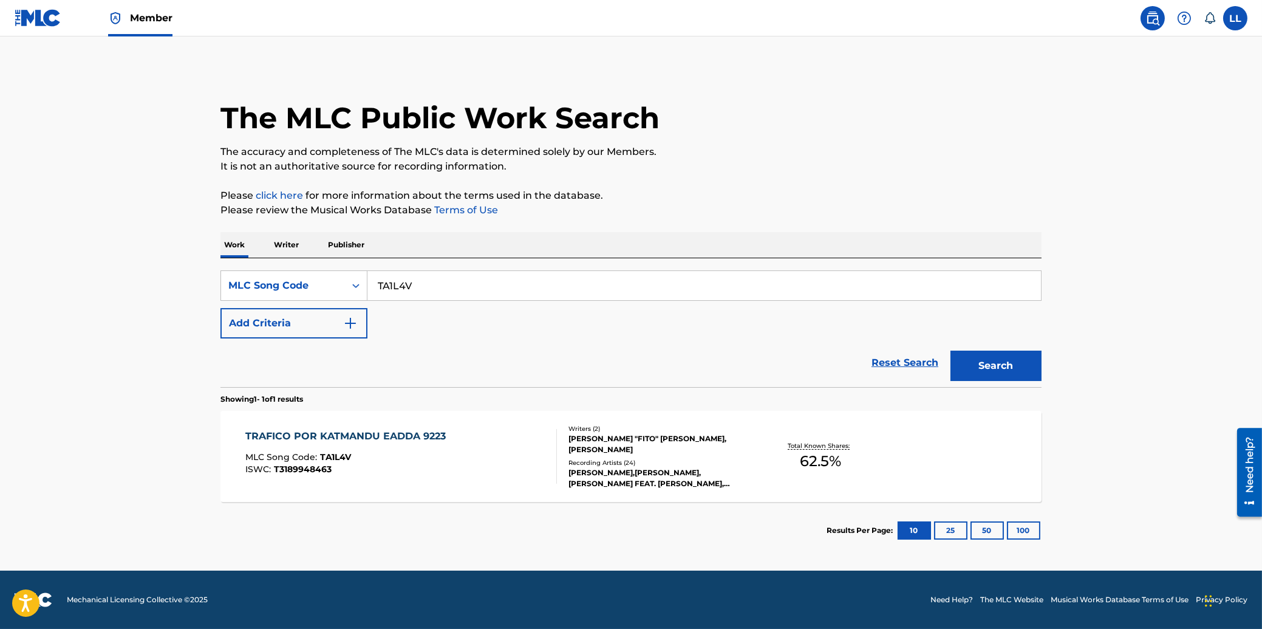
drag, startPoint x: 434, startPoint y: 288, endPoint x: 296, endPoint y: 287, distance: 138.5
click at [367, 287] on input "TA1L4V" at bounding box center [704, 285] width 674 height 29
paste input "E0V72"
type input "TE0V72"
click at [981, 371] on button "Search" at bounding box center [995, 365] width 91 height 30
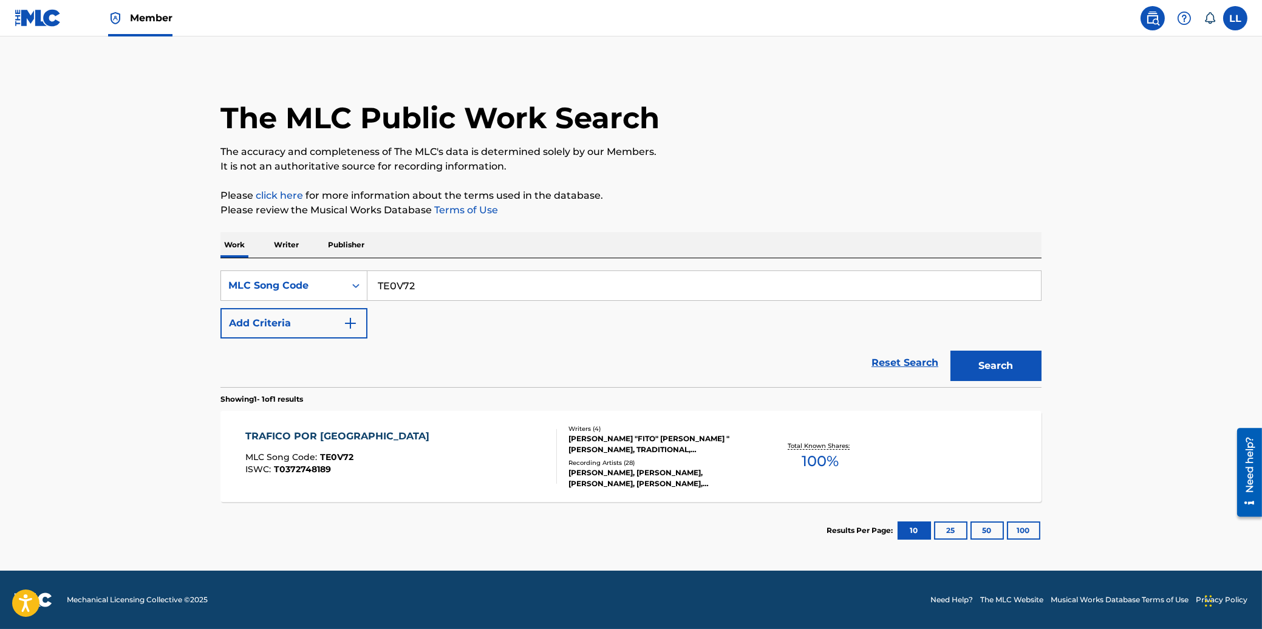
click at [310, 435] on div "TRAFICO POR [GEOGRAPHIC_DATA]" at bounding box center [340, 436] width 190 height 15
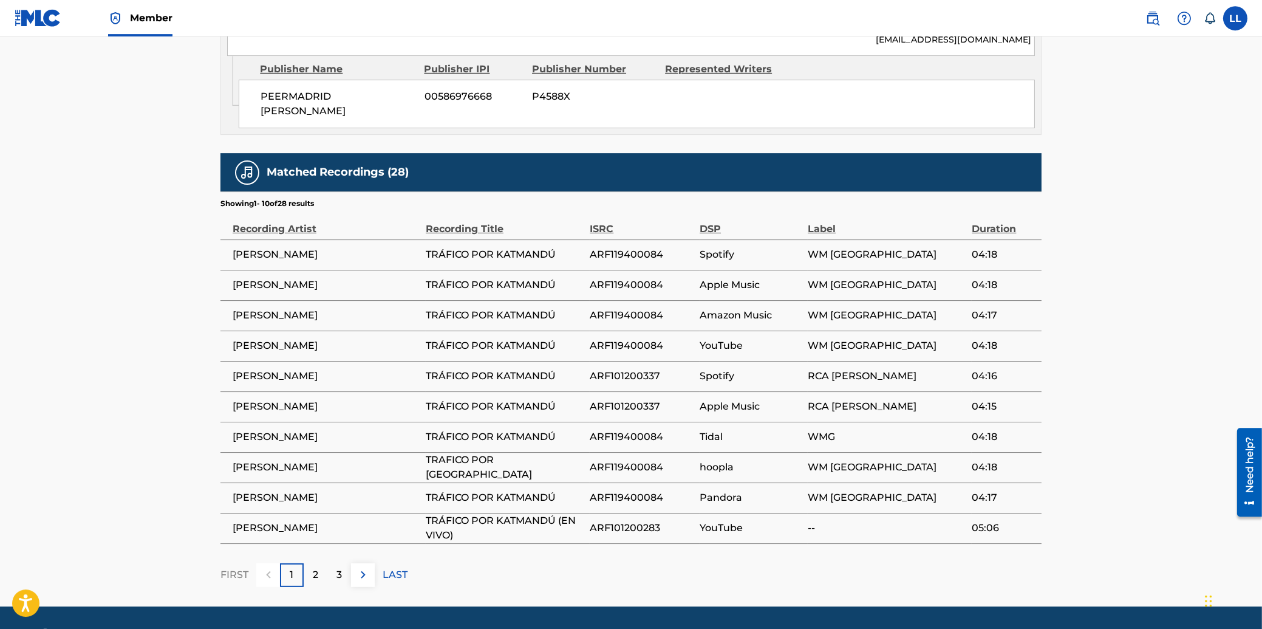
scroll to position [1060, 0]
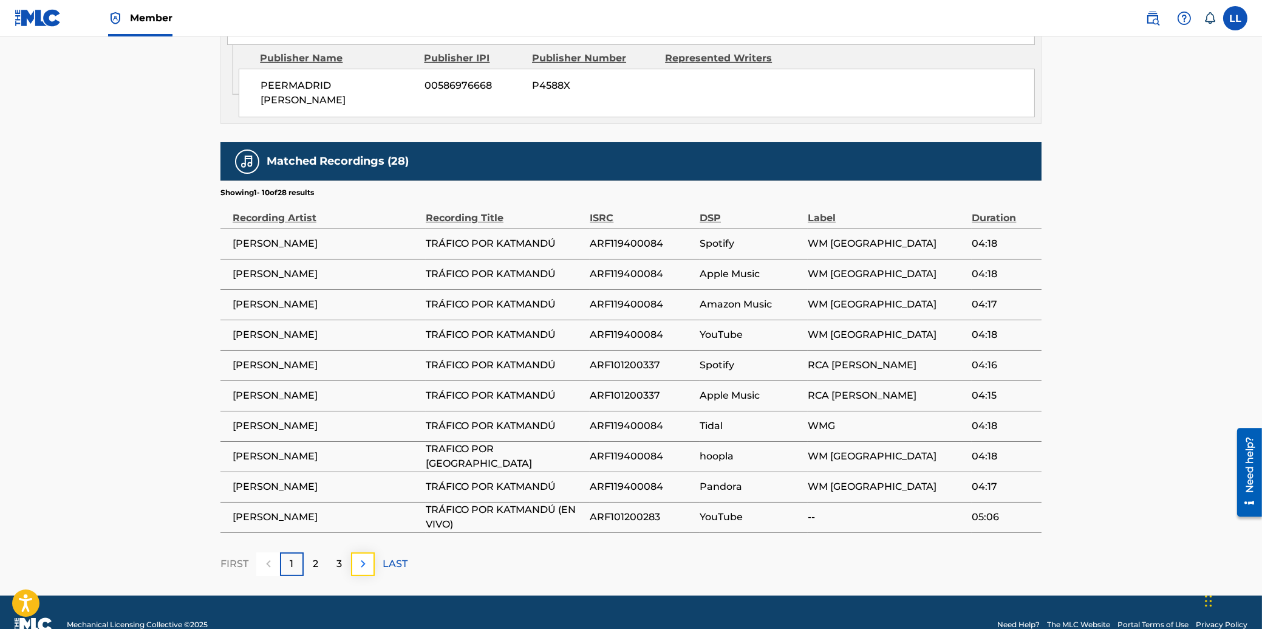
click at [366, 556] on img at bounding box center [363, 563] width 15 height 15
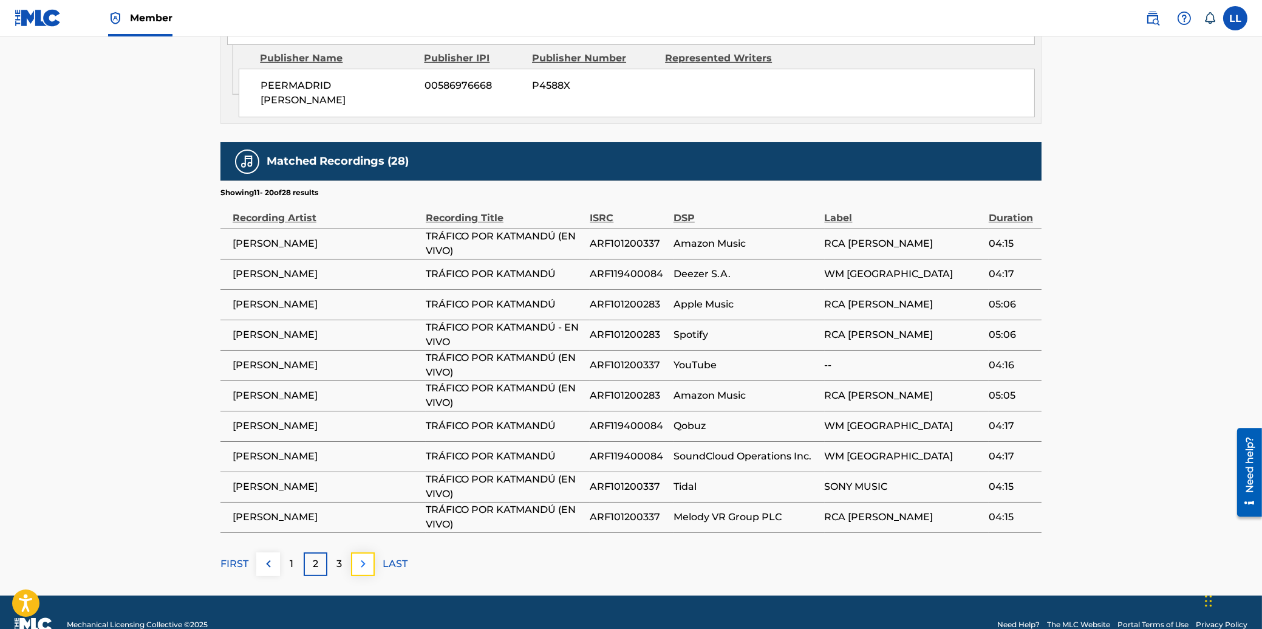
click at [359, 556] on img at bounding box center [363, 563] width 15 height 15
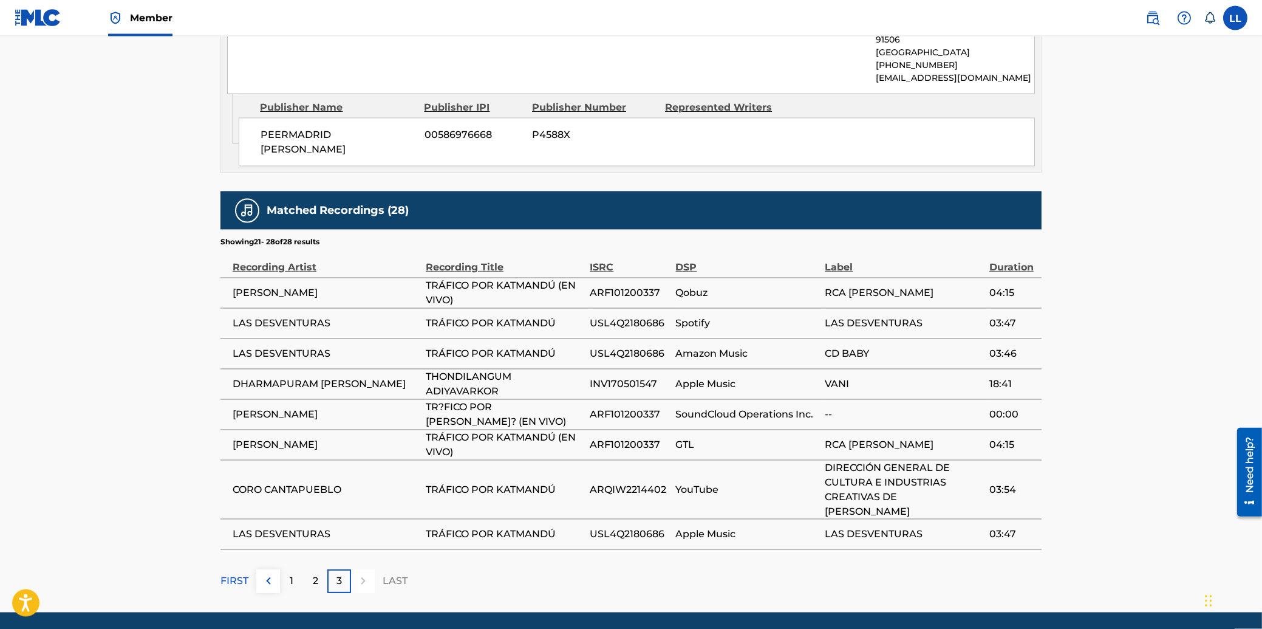
scroll to position [1013, 0]
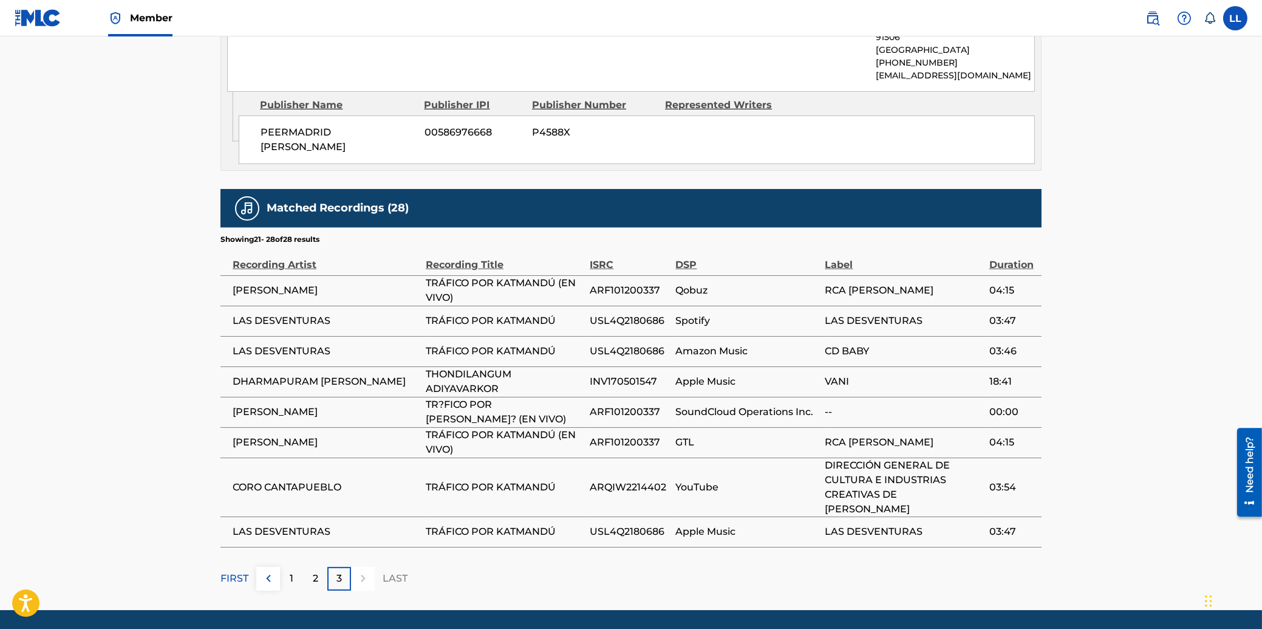
click at [346, 567] on div "3" at bounding box center [339, 579] width 24 height 24
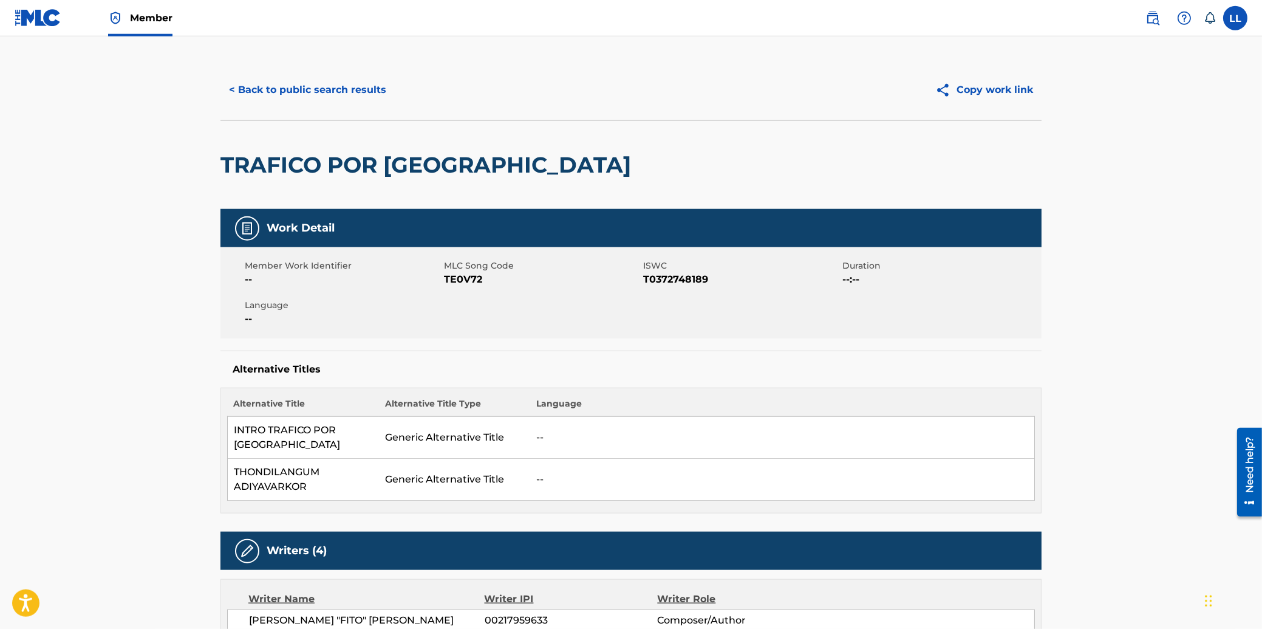
scroll to position [0, 0]
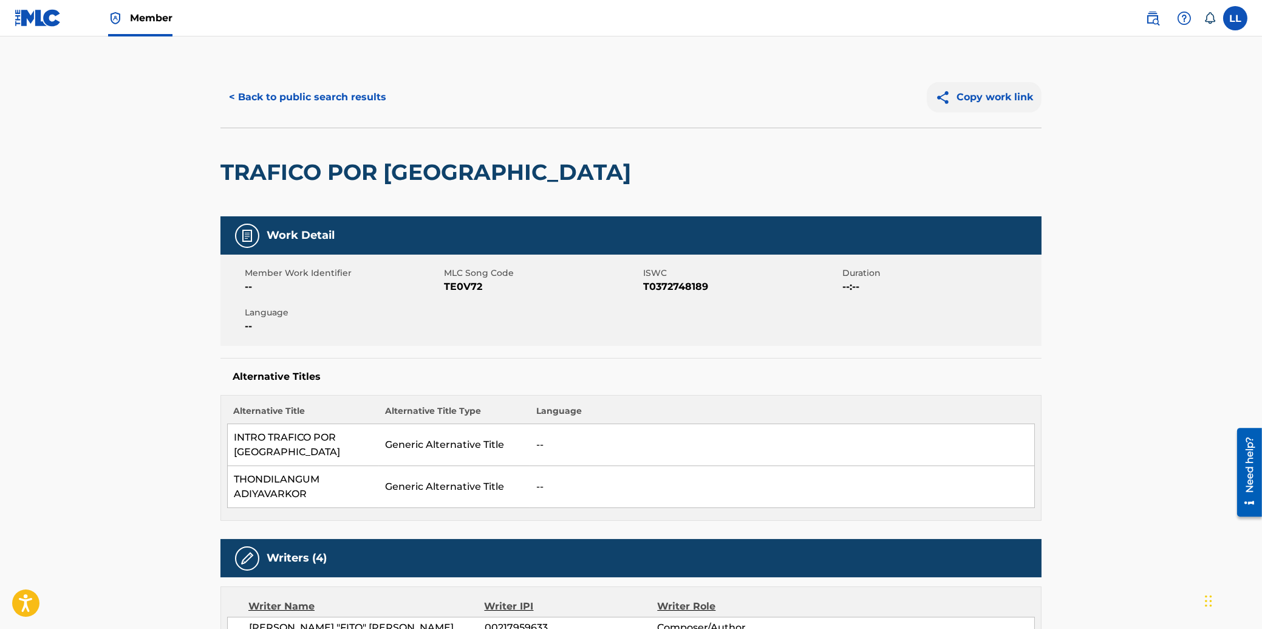
click at [1007, 94] on button "Copy work link" at bounding box center [984, 97] width 115 height 30
click at [330, 88] on button "< Back to public search results" at bounding box center [307, 97] width 174 height 30
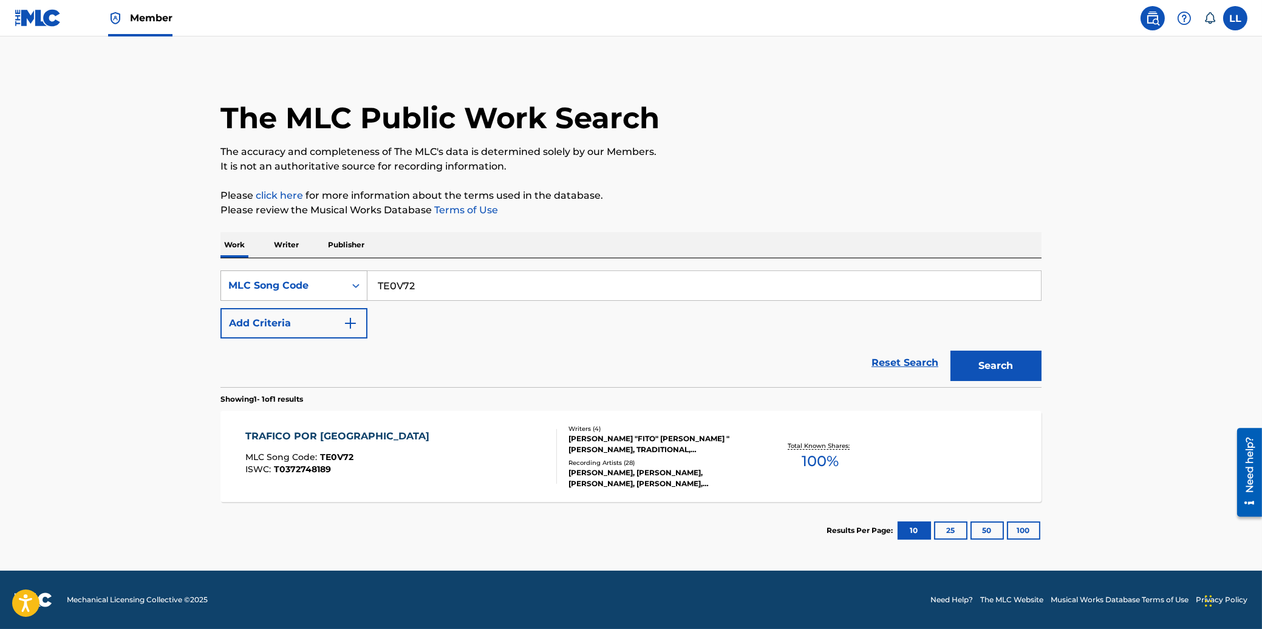
drag, startPoint x: 355, startPoint y: 283, endPoint x: 302, endPoint y: 281, distance: 52.9
click at [367, 283] on input "TE0V72" at bounding box center [704, 285] width 674 height 29
paste input "F1788K"
type input "F1788K"
click at [996, 364] on button "Search" at bounding box center [995, 365] width 91 height 30
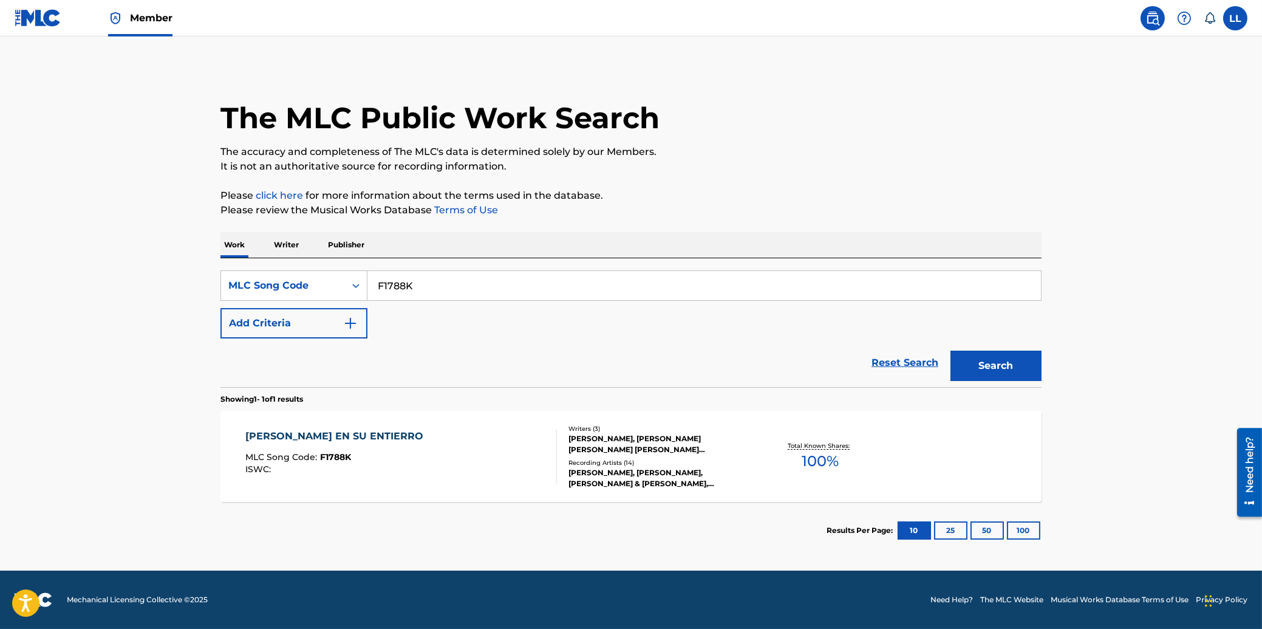
click at [267, 434] on div "[PERSON_NAME] EN SU ENTIERRO" at bounding box center [337, 436] width 184 height 15
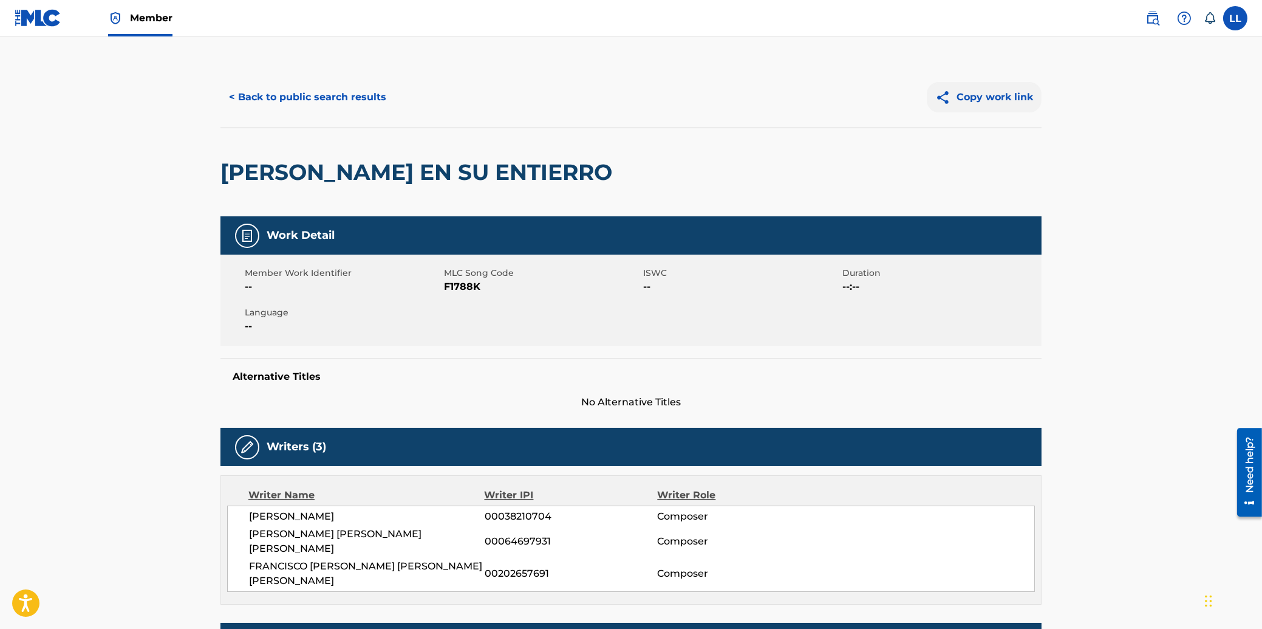
click at [978, 100] on button "Copy work link" at bounding box center [984, 97] width 115 height 30
click at [276, 91] on button "< Back to public search results" at bounding box center [307, 97] width 174 height 30
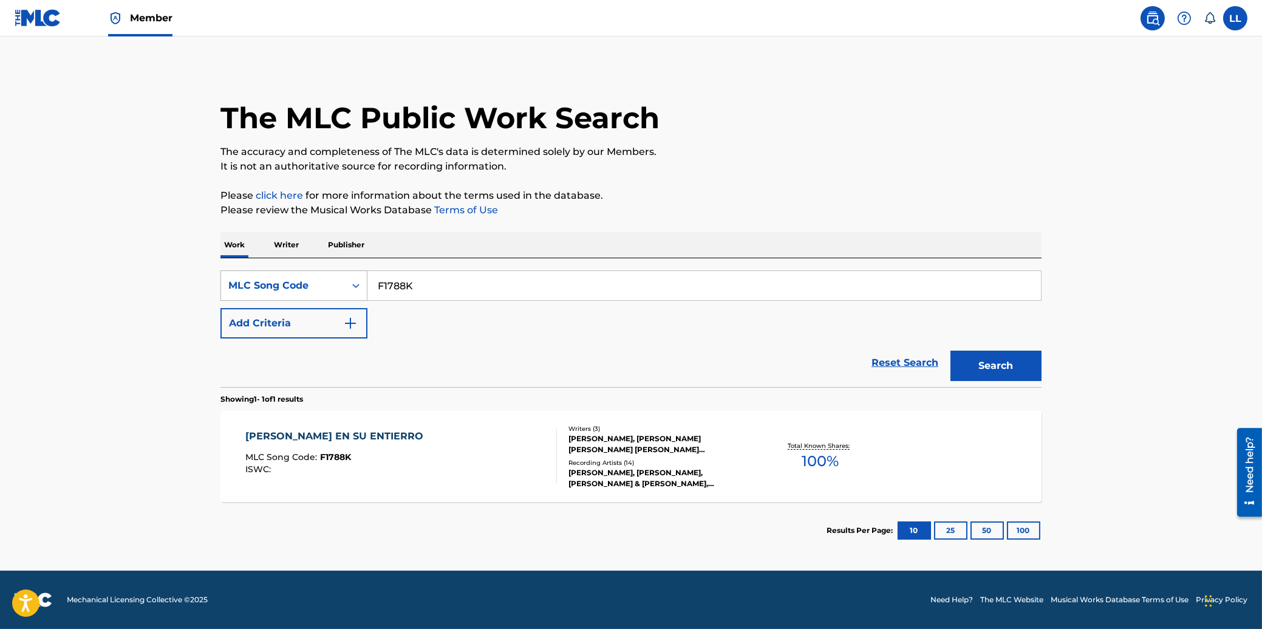
drag, startPoint x: 414, startPoint y: 286, endPoint x: 290, endPoint y: 286, distance: 123.9
click at [367, 286] on input "F1788K" at bounding box center [704, 285] width 674 height 29
paste input "08204"
type input "F08204"
click at [986, 367] on button "Search" at bounding box center [995, 365] width 91 height 30
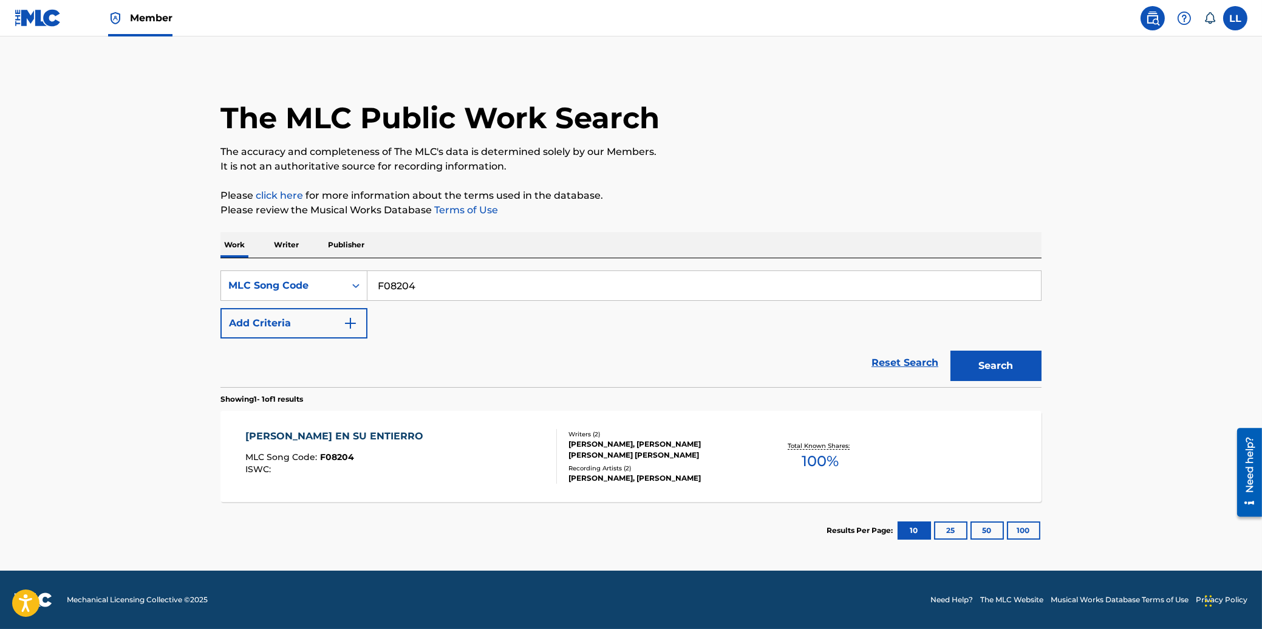
click at [343, 437] on div "[PERSON_NAME] EN SU ENTIERRO" at bounding box center [337, 436] width 184 height 15
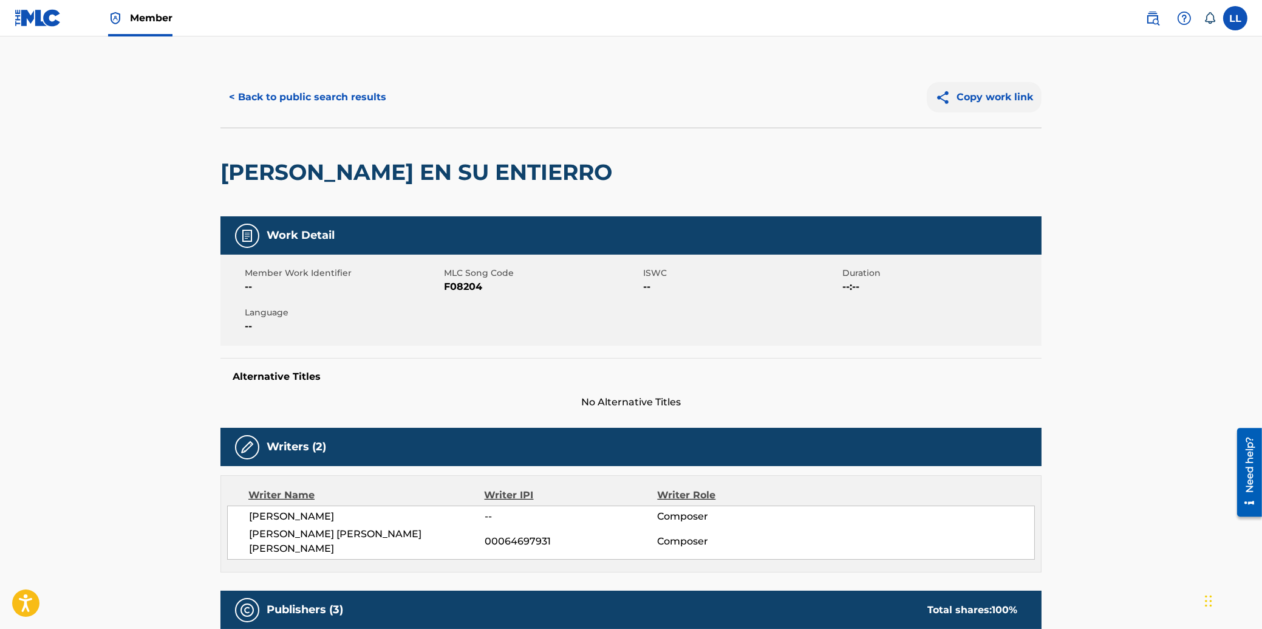
click at [1009, 91] on button "Copy work link" at bounding box center [984, 97] width 115 height 30
click at [257, 101] on button "< Back to public search results" at bounding box center [307, 97] width 174 height 30
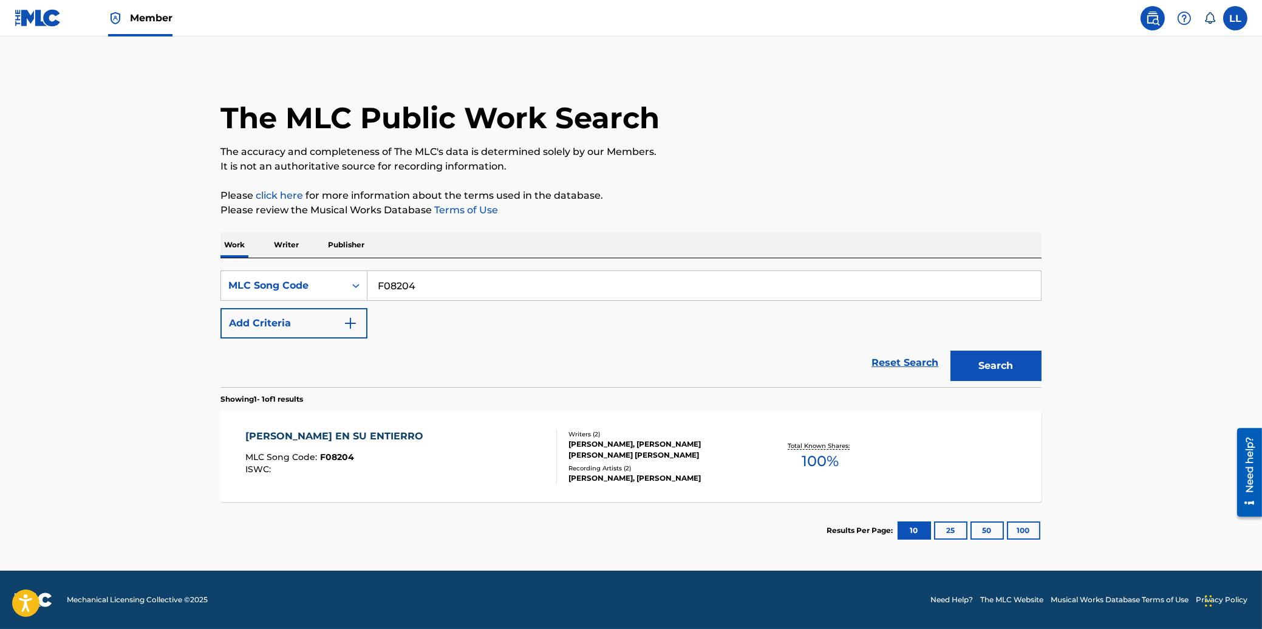
drag, startPoint x: 440, startPoint y: 281, endPoint x: 299, endPoint y: 273, distance: 141.1
click at [367, 273] on input "F08204" at bounding box center [704, 285] width 674 height 29
paste input "1788K"
type input "F1788K"
click at [996, 373] on button "Search" at bounding box center [995, 365] width 91 height 30
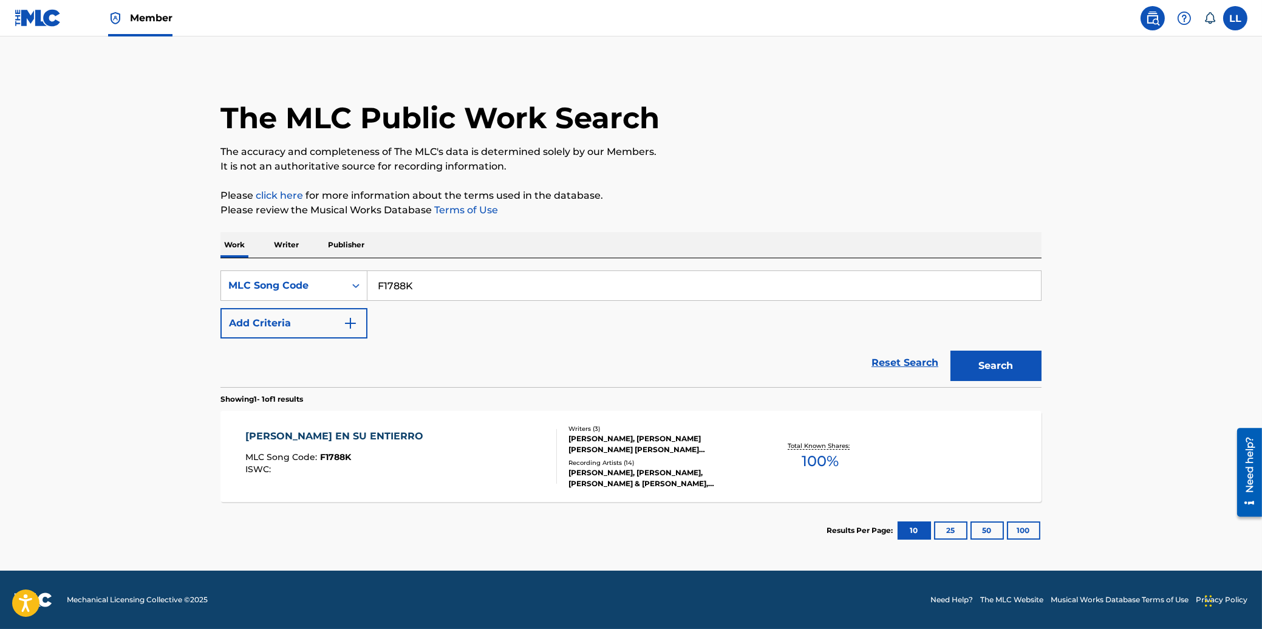
click at [296, 426] on div "[PERSON_NAME] EN SU ENTIERRO MLC Song Code : F1788K ISWC : Writers ( 3 ) [PERSO…" at bounding box center [630, 456] width 821 height 91
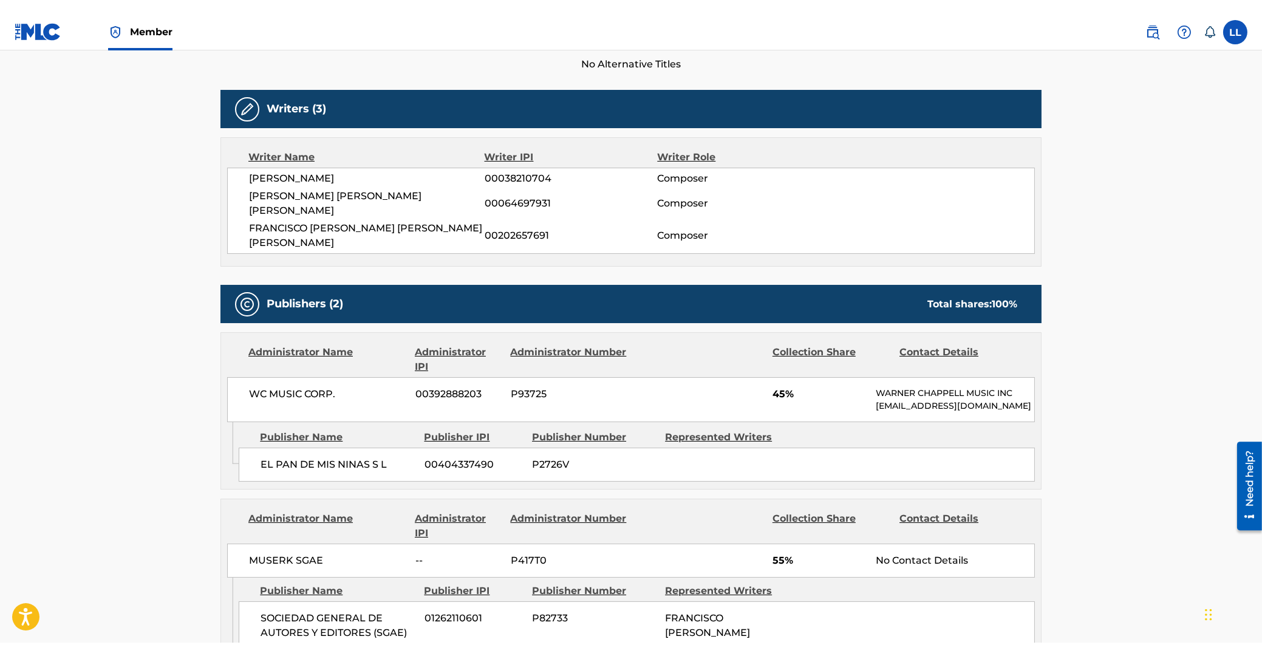
scroll to position [91, 0]
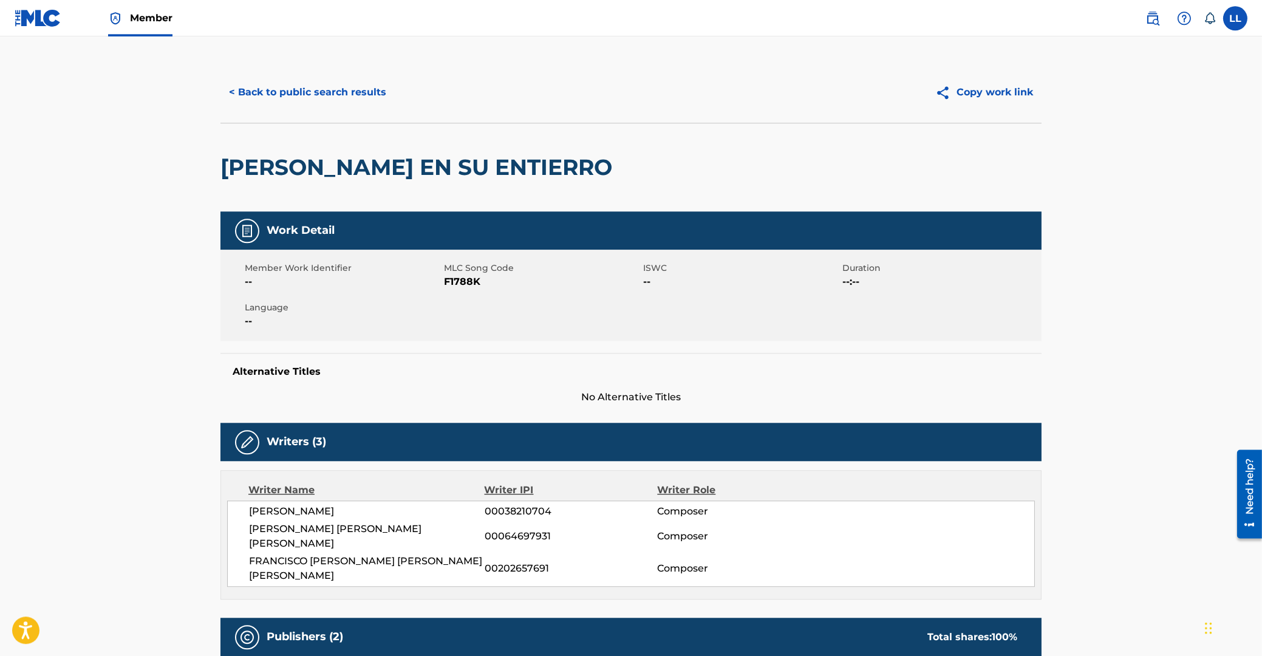
scroll to position [0, 0]
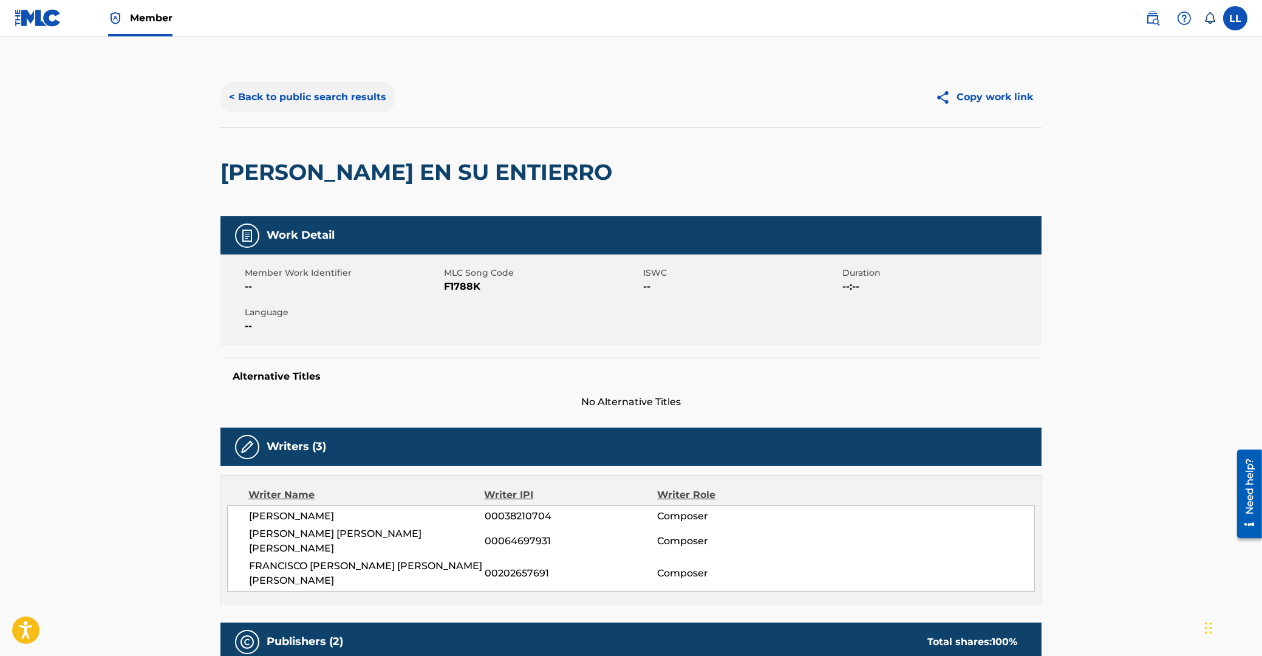
click at [296, 100] on button "< Back to public search results" at bounding box center [307, 97] width 174 height 30
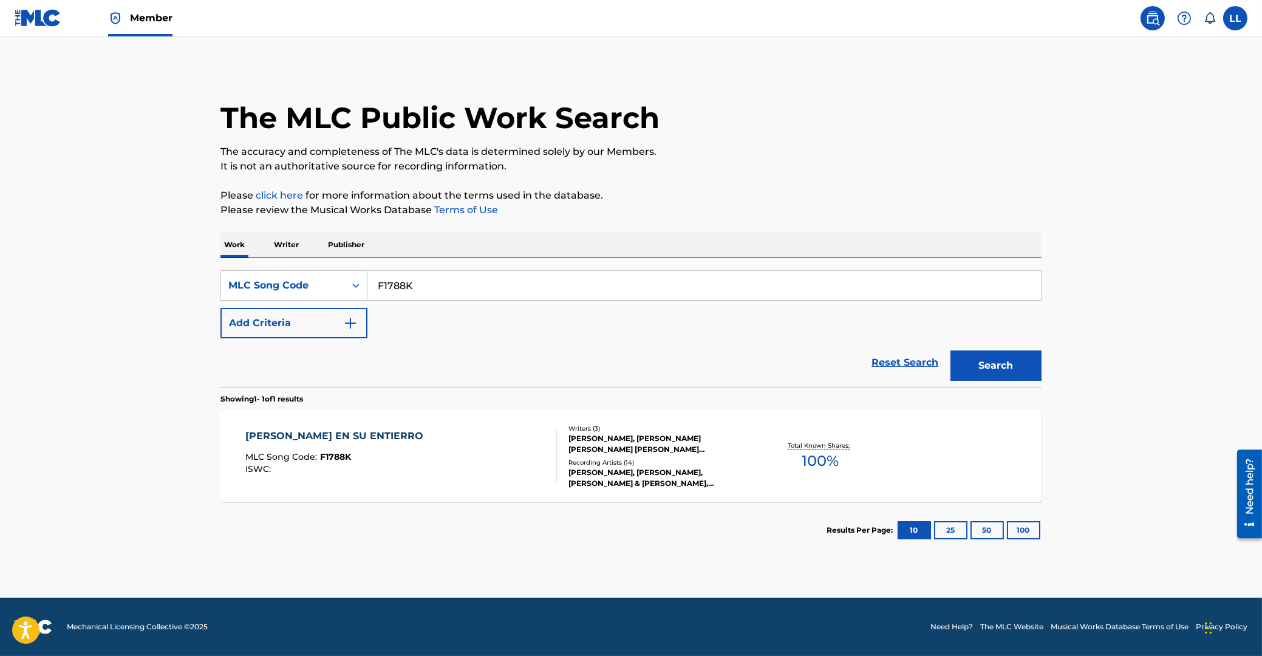
drag, startPoint x: 437, startPoint y: 282, endPoint x: 337, endPoint y: 281, distance: 100.2
click at [367, 281] on input "F1788K" at bounding box center [704, 285] width 674 height 29
type input "VV7TMU"
click at [950, 350] on button "Search" at bounding box center [995, 365] width 91 height 30
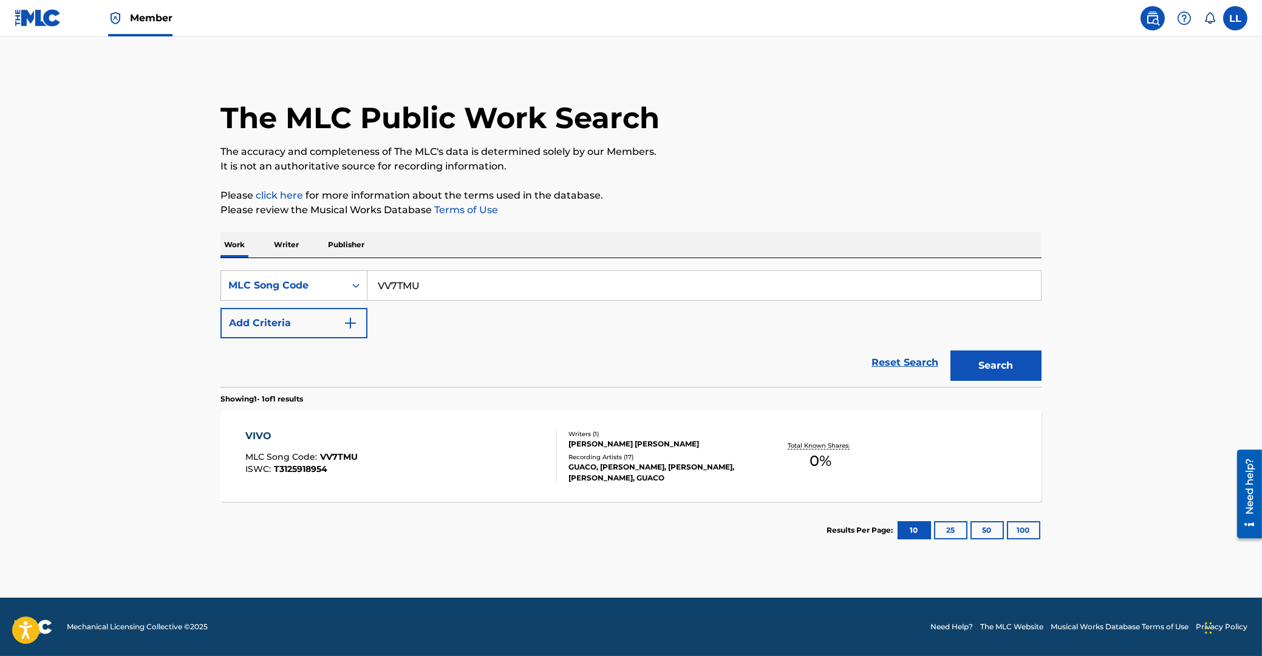
click at [258, 435] on div "VIVO" at bounding box center [301, 436] width 112 height 15
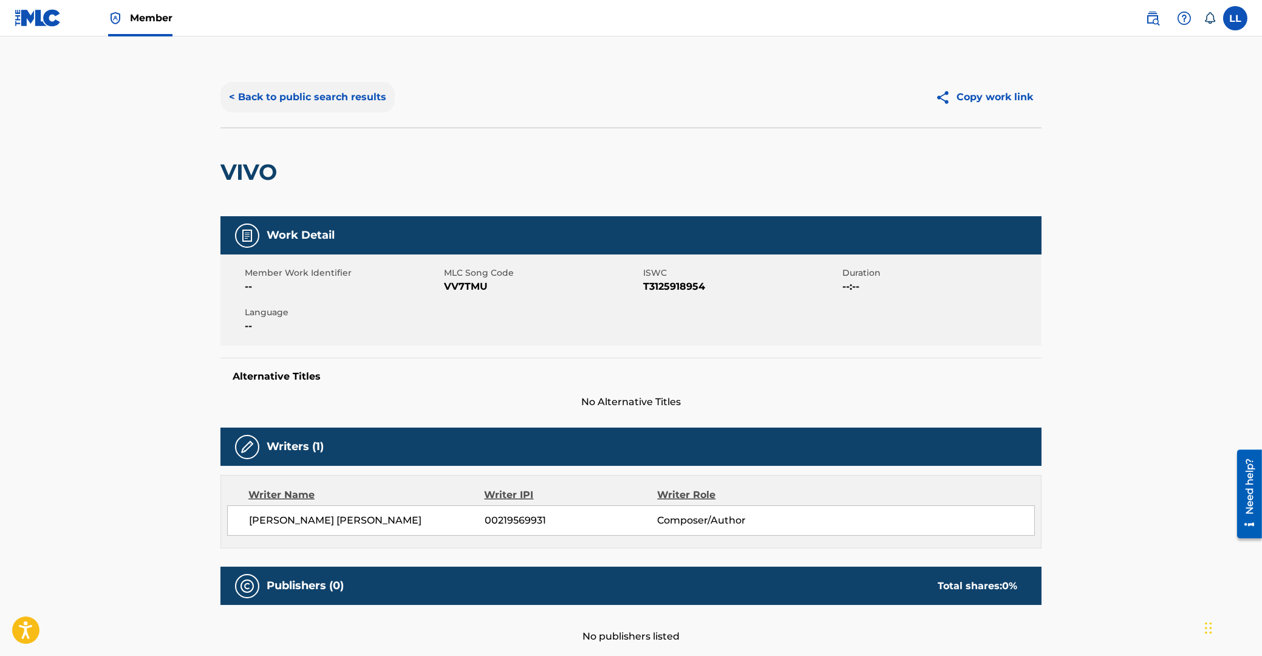
click at [297, 98] on button "< Back to public search results" at bounding box center [307, 97] width 174 height 30
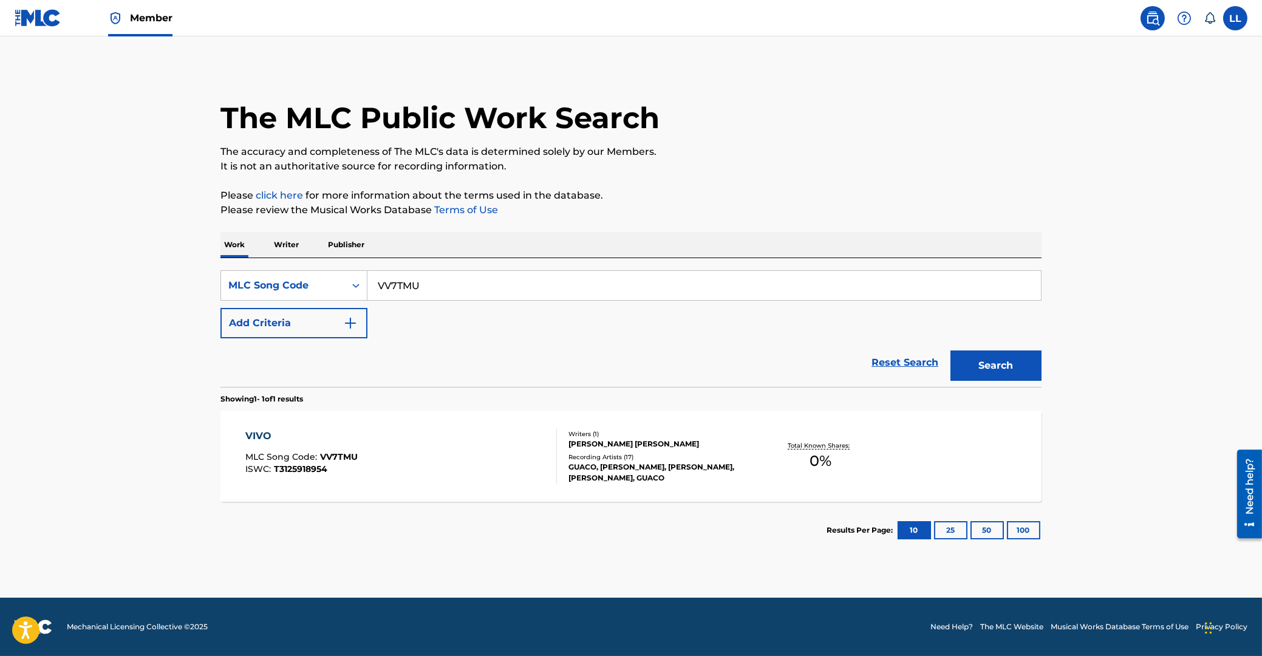
click at [452, 285] on input "VV7TMU" at bounding box center [704, 285] width 674 height 29
type input "VV7U7G"
click at [950, 350] on button "Search" at bounding box center [995, 365] width 91 height 30
click at [260, 434] on div "VIVO" at bounding box center [300, 436] width 111 height 15
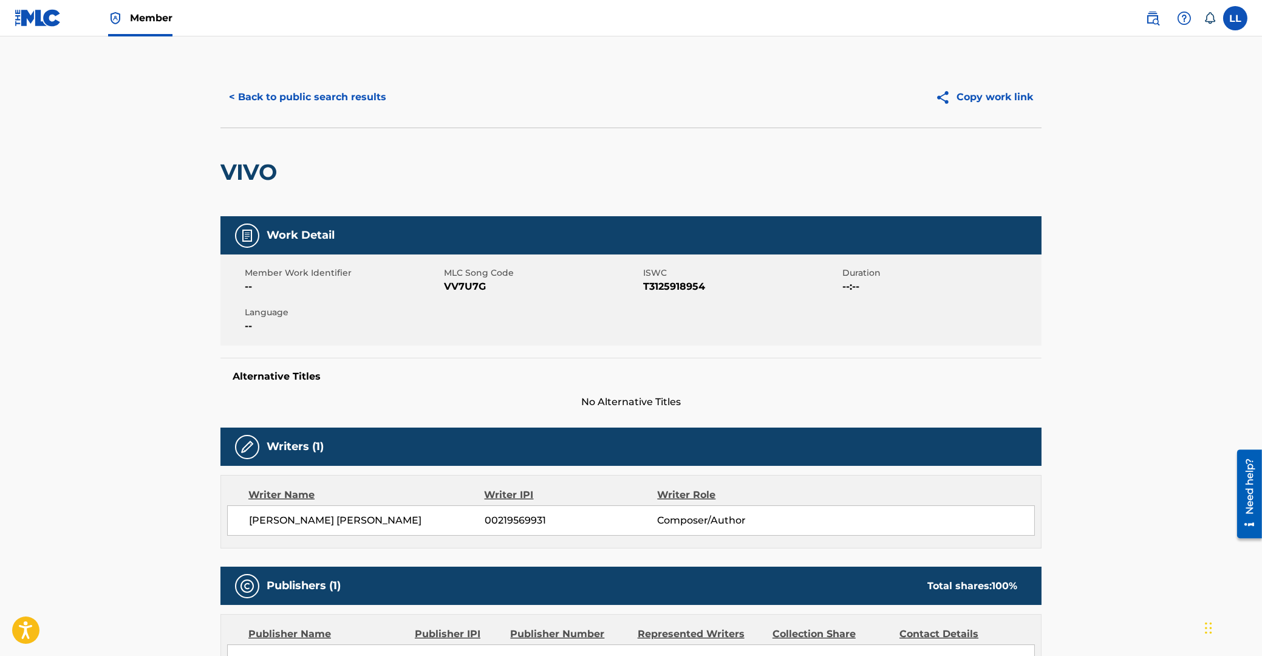
click at [463, 286] on span "VV7U7G" at bounding box center [542, 286] width 196 height 15
copy span "VV7U7G"
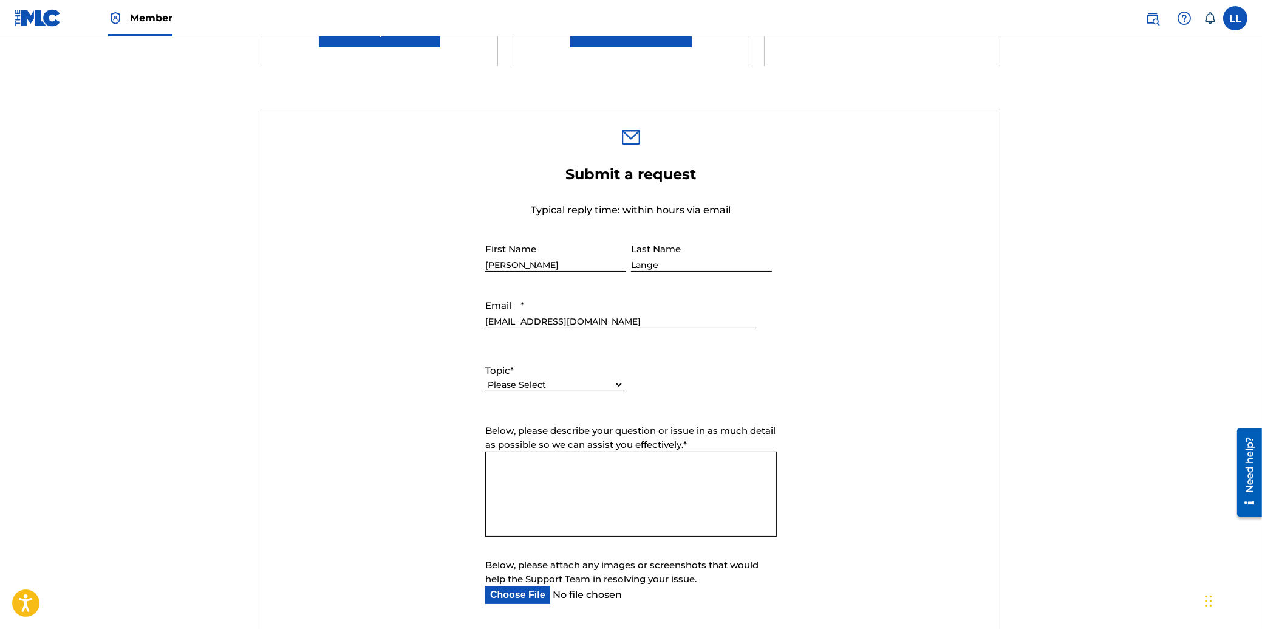
scroll to position [391, 0]
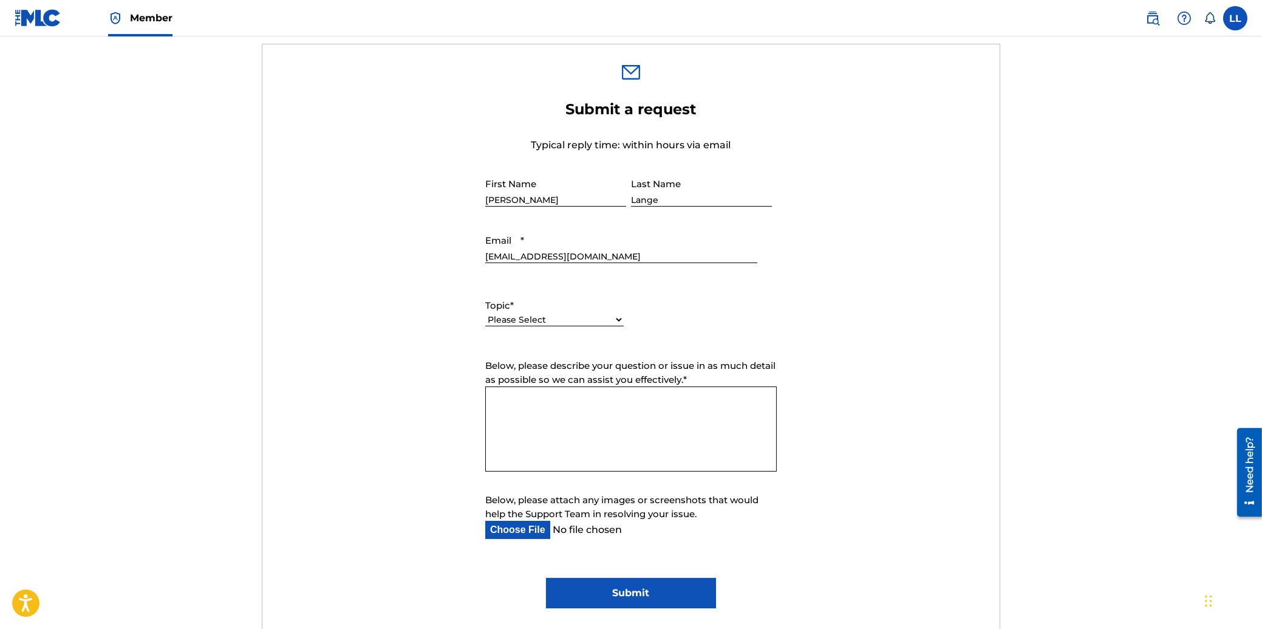
click at [485, 313] on select "Please Select I need help with my account I need help with managing my catalog …" at bounding box center [554, 319] width 138 height 13
select select "I need help with managing my catalog"
click option "I need help with managing my catalog" at bounding box center [0, 0] width 0 height 0
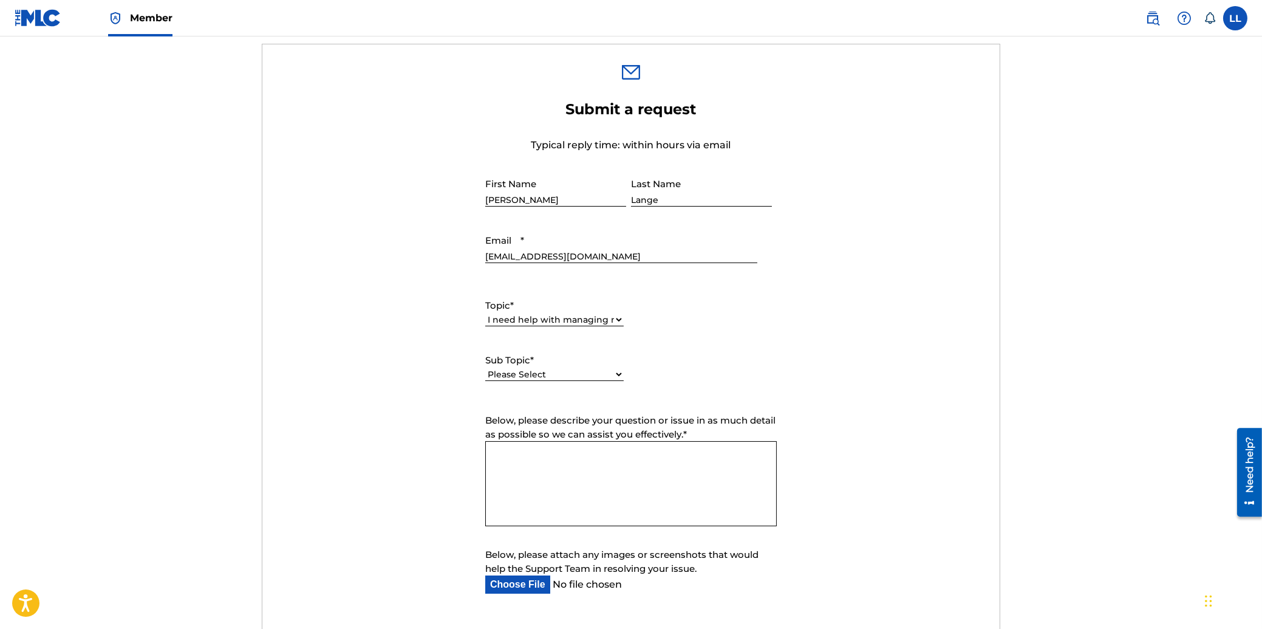
select select "I need help with the Claiming Tool"
click option "I need help with the Claiming Tool" at bounding box center [0, 0] width 0 height 0
click at [485, 313] on select "Please Select I need help with my account I need help with managing my catalog …" at bounding box center [554, 319] width 138 height 13
click option "I need help with managing my catalog" at bounding box center [0, 0] width 0 height 0
click at [571, 309] on label "Topic *" at bounding box center [554, 306] width 138 height 14
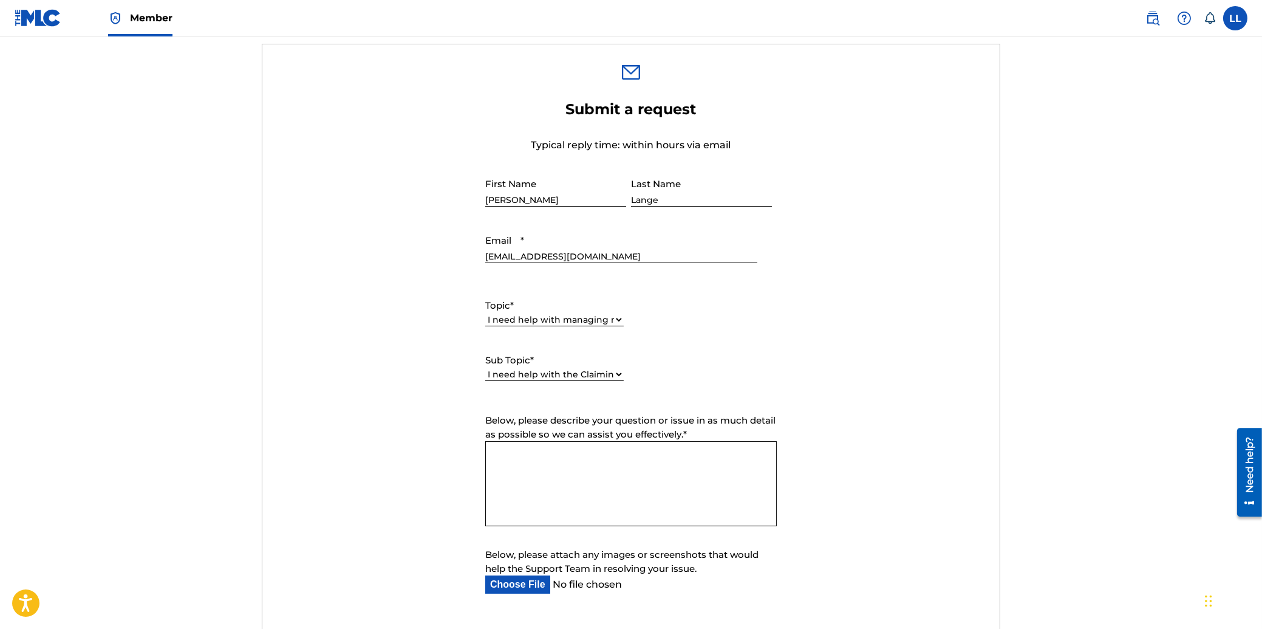
click at [571, 313] on select "Please Select I need help with my account I need help with managing my catalog …" at bounding box center [554, 319] width 138 height 13
click at [485, 313] on select "Please Select I need help with my account I need help with managing my catalog …" at bounding box center [554, 319] width 138 height 13
select select "I need help with DQI"
click option "I need help with DQI" at bounding box center [0, 0] width 0 height 0
click at [485, 368] on select "Please Select I need help with DQI" at bounding box center [554, 374] width 138 height 13
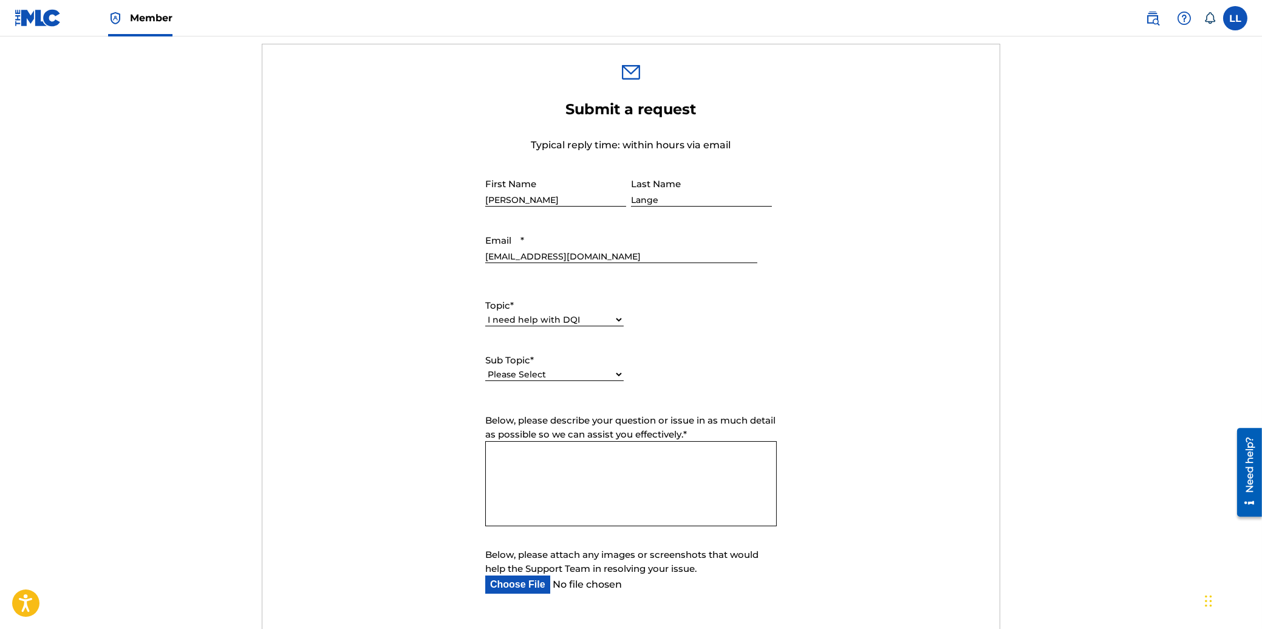
select select "I need help with DQI"
click option "I need help with DQI" at bounding box center [0, 0] width 0 height 0
click at [548, 457] on textarea "Below, please describe your question or issue in as much detail as possible so …" at bounding box center [631, 483] width 292 height 85
click at [590, 492] on textarea "Hi MLC support, in regard to" at bounding box center [631, 483] width 292 height 85
click at [634, 453] on textarea "Hi MLC support, in regard to" at bounding box center [631, 483] width 292 height 85
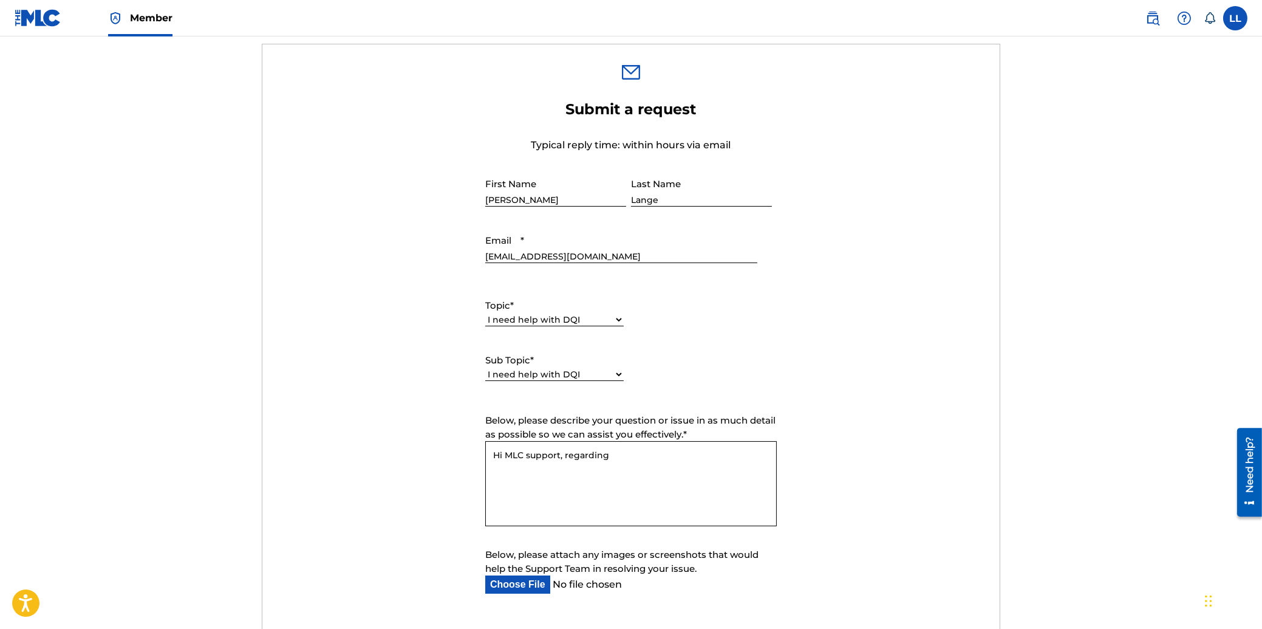
paste textarea "ticket #29606150192"
paste textarea "VV7U7G"
drag, startPoint x: 739, startPoint y: 453, endPoint x: 546, endPoint y: 467, distance: 193.0
click at [546, 467] on textarea "Hi MLC support, regarding ticket #29606150192 (Closed), we are wondering when w…" at bounding box center [631, 483] width 292 height 85
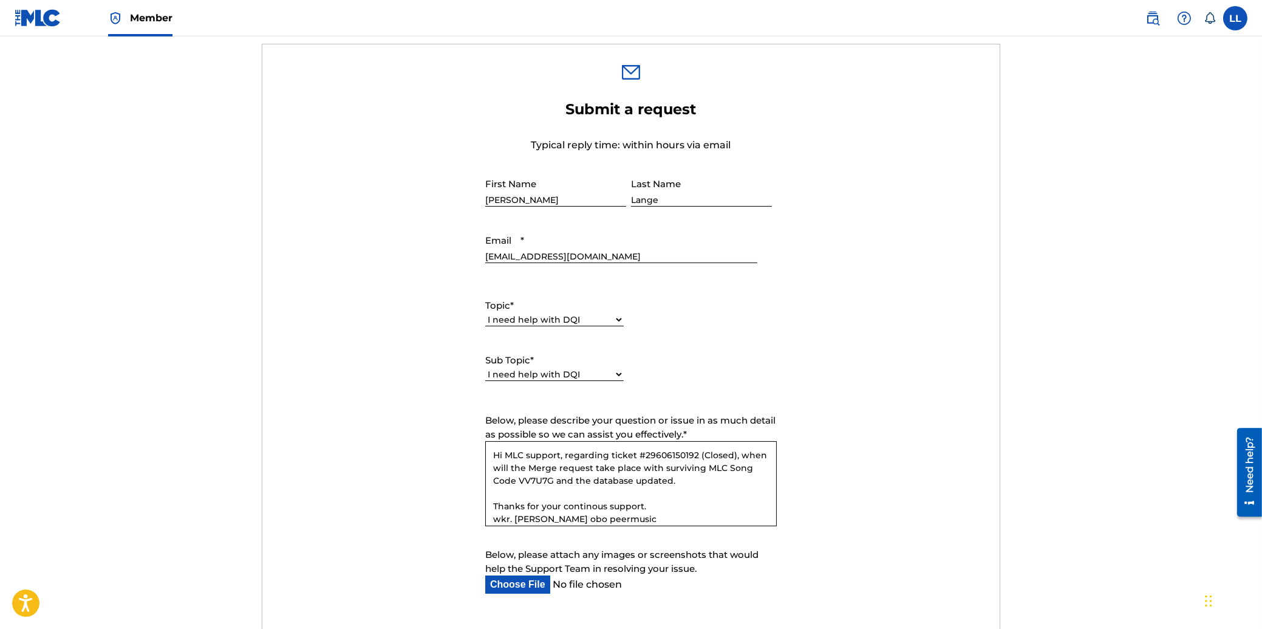
click at [577, 503] on textarea "Hi MLC support, regarding ticket #29606150192 (Closed), when will the Merge req…" at bounding box center [631, 483] width 292 height 85
click at [581, 506] on textarea "Hi MLC support, regarding ticket #29606150192 (Closed), when will the Merge req…" at bounding box center [631, 483] width 292 height 85
click at [617, 470] on textarea "Hi MLC support, regarding ticket #29606150192 (Closed), when will the Merge req…" at bounding box center [631, 483] width 292 height 85
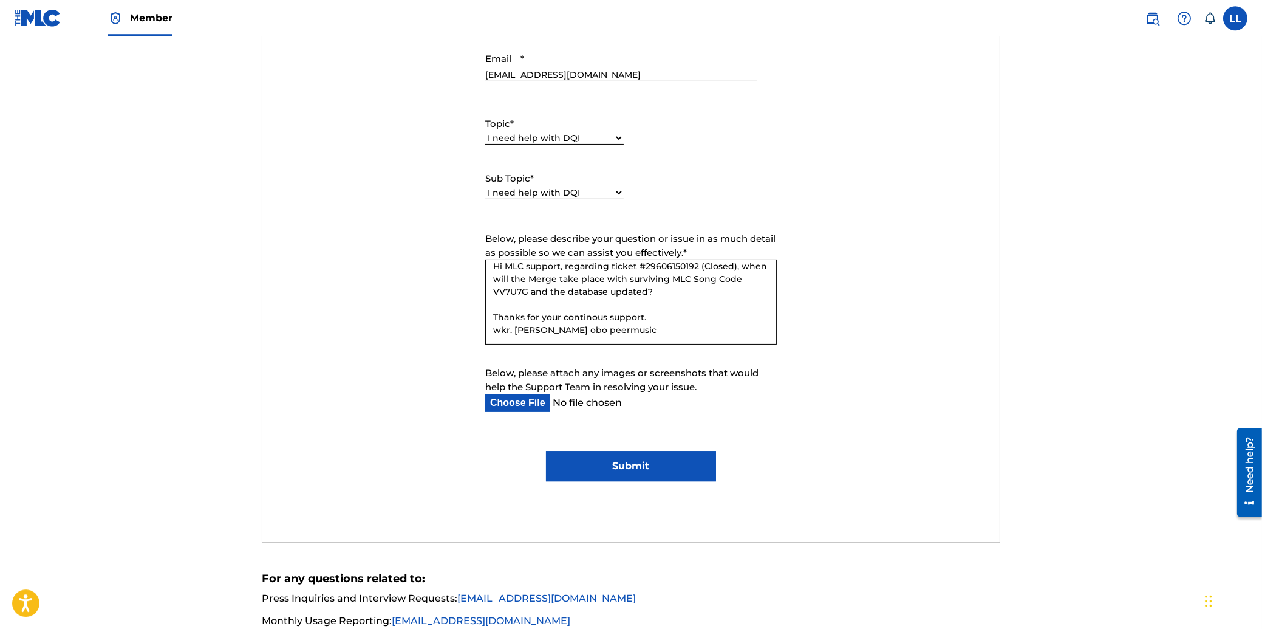
scroll to position [585, 0]
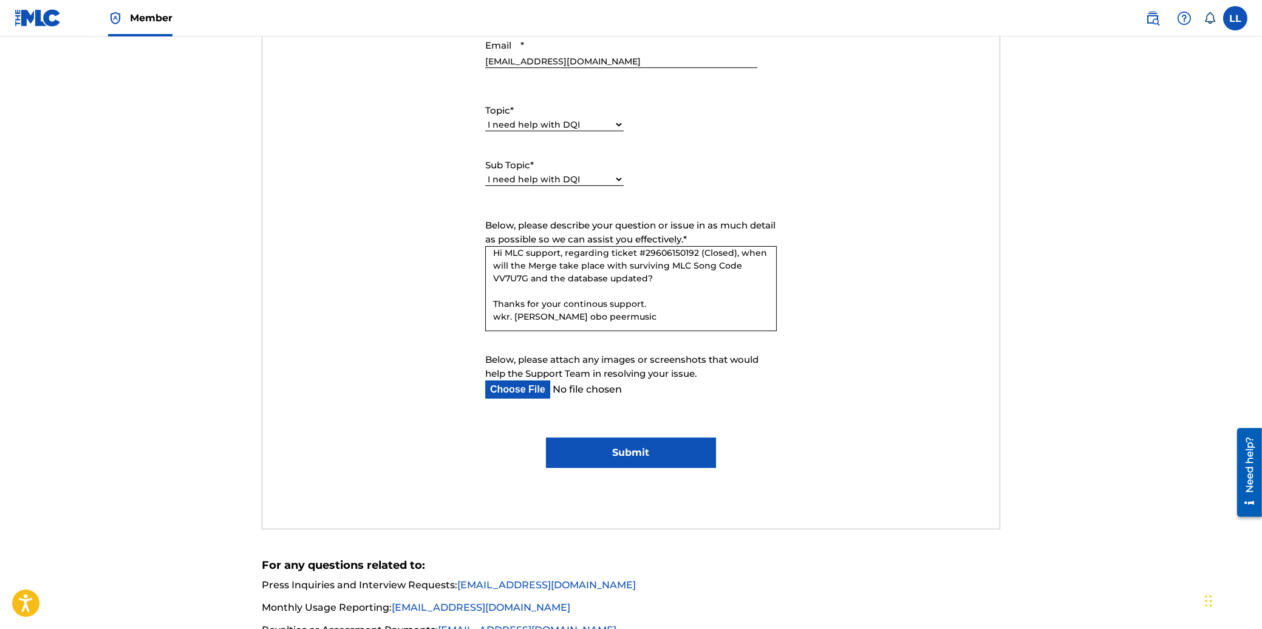
type textarea "Hi MLC support, regarding ticket #29606150192 (Closed), when will the Merge tak…"
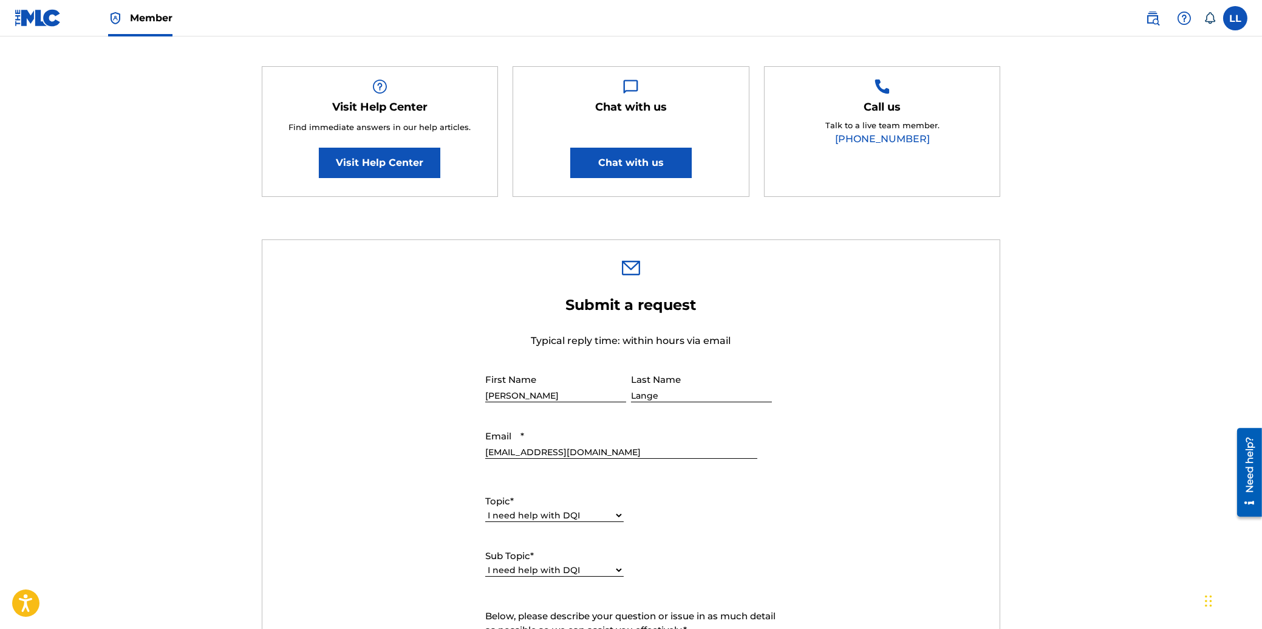
scroll to position [0, 0]
